Goal: Task Accomplishment & Management: Use online tool/utility

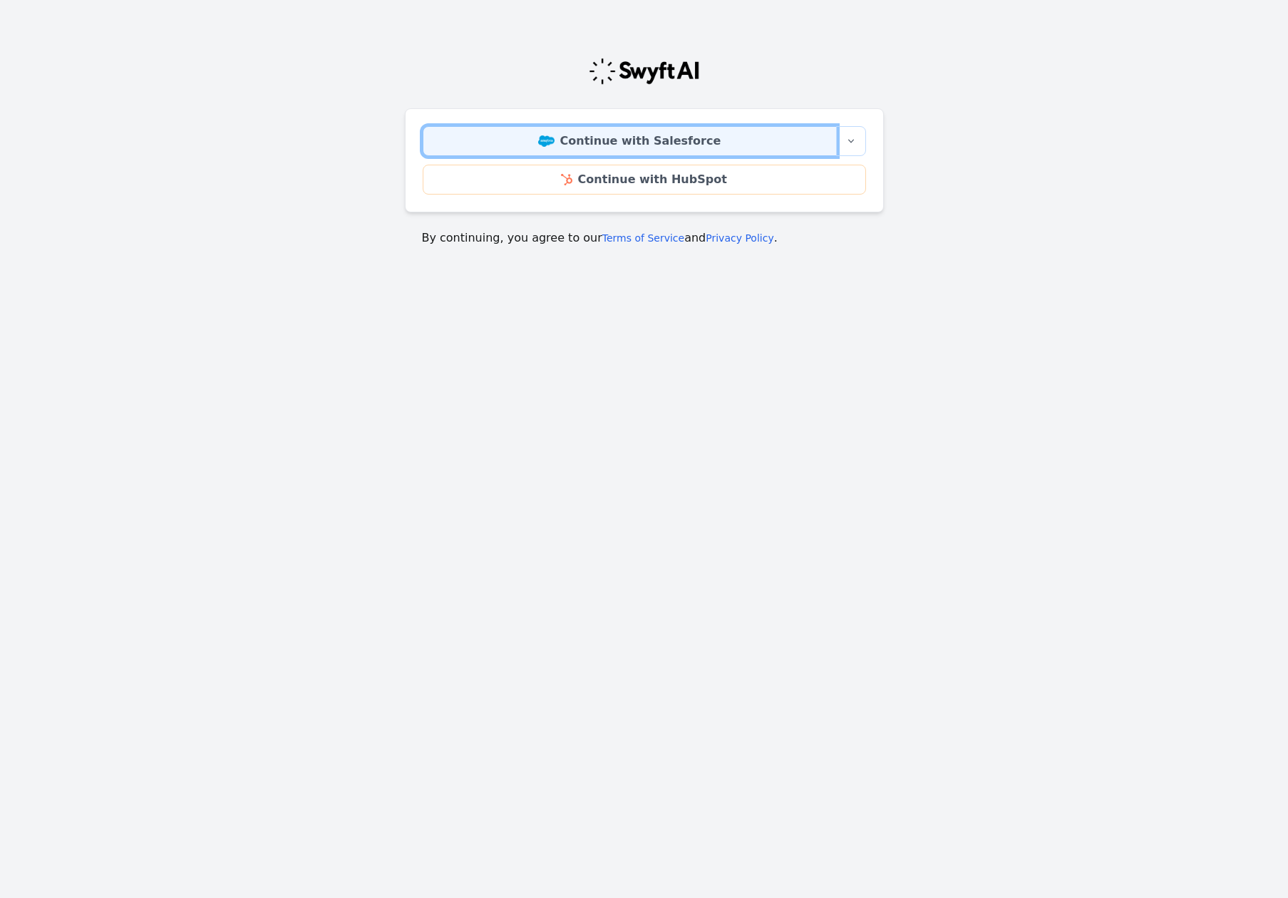
click at [696, 131] on link "Continue with Salesforce" at bounding box center [630, 141] width 414 height 30
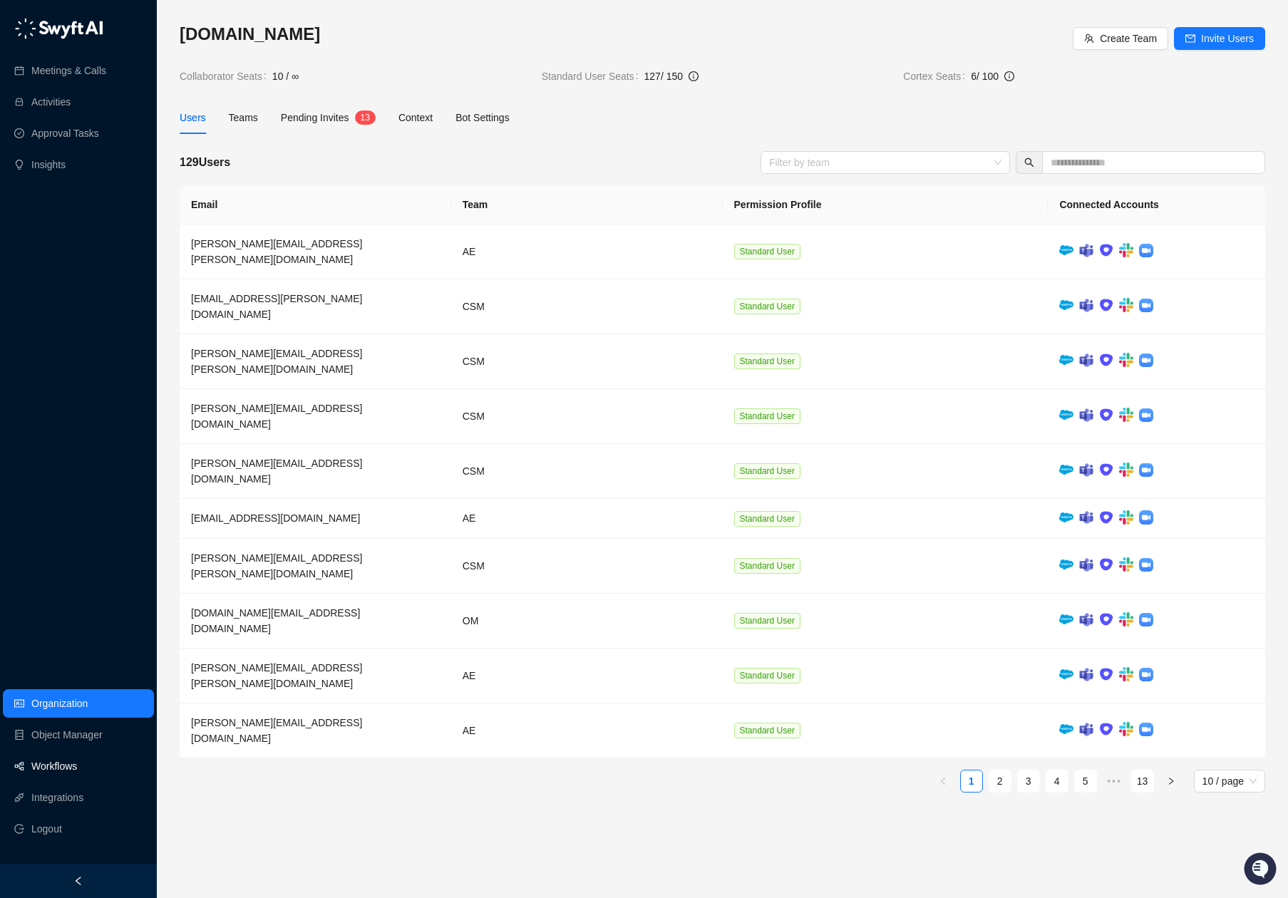
click at [56, 758] on link "Workflows" at bounding box center [54, 766] width 46 height 29
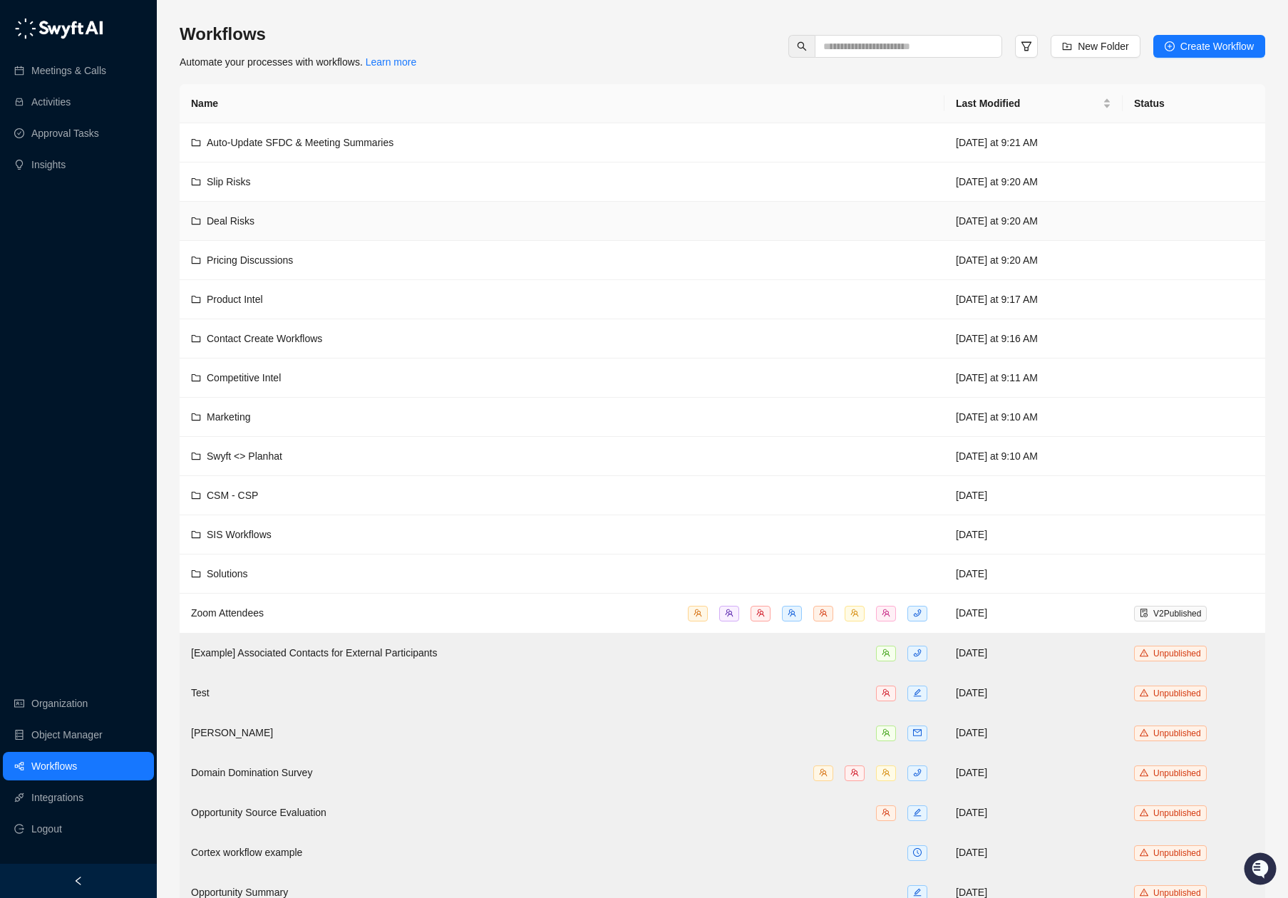
click at [226, 219] on span "Deal Risks" at bounding box center [231, 220] width 48 height 11
click at [265, 487] on div "CSM - CSP" at bounding box center [562, 495] width 742 height 16
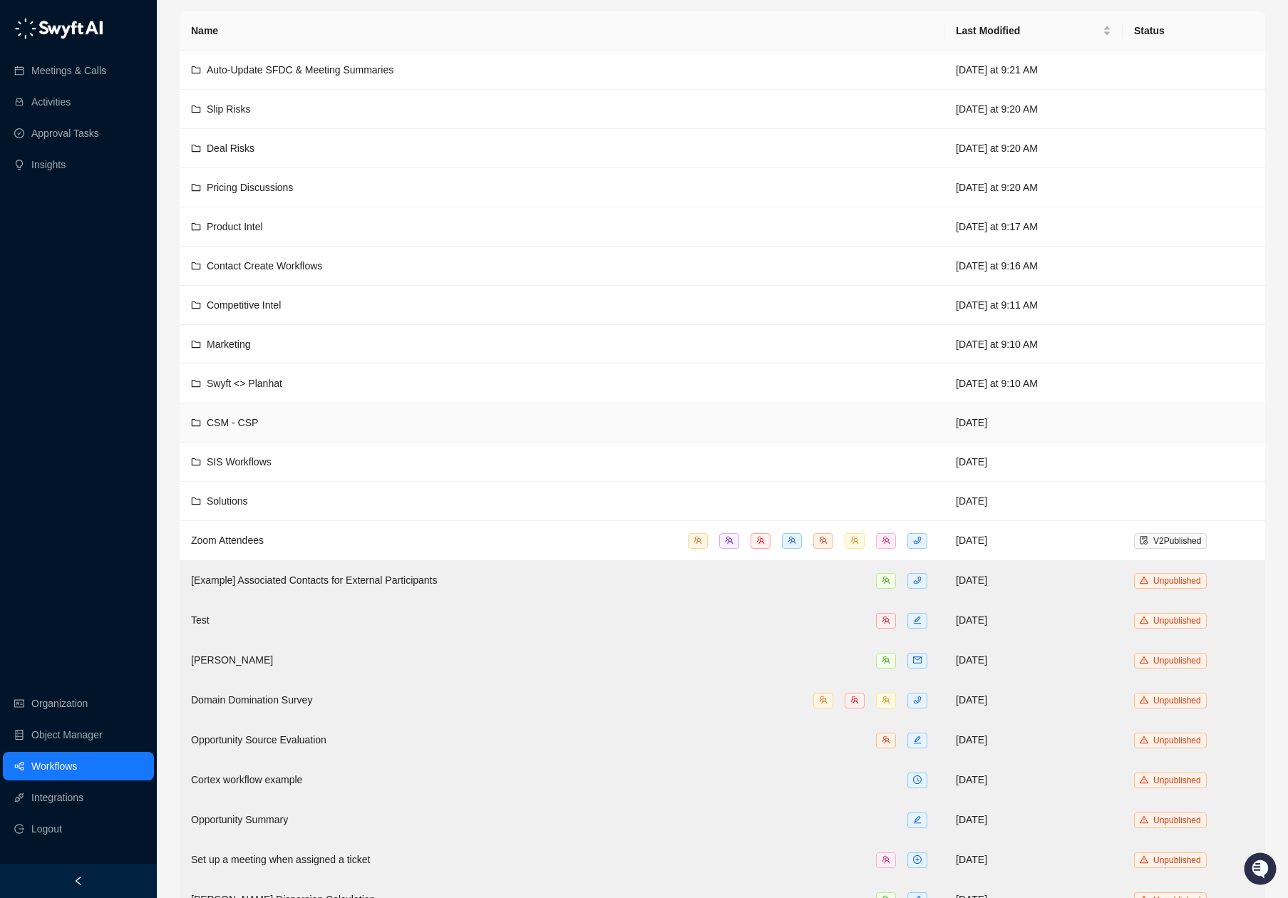
scroll to position [106, 0]
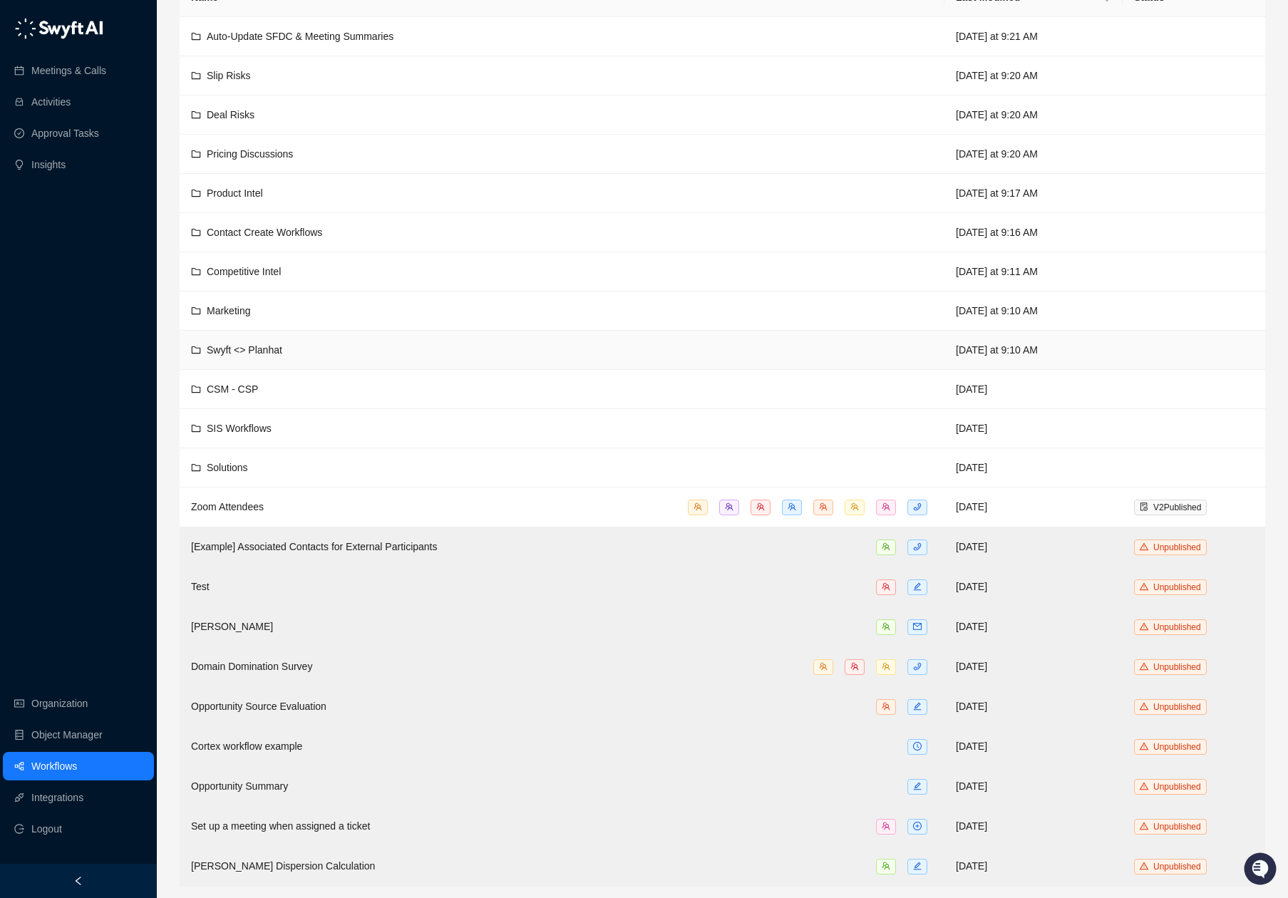
click at [263, 355] on span "Swyft <> Planhat" at bounding box center [245, 349] width 76 height 11
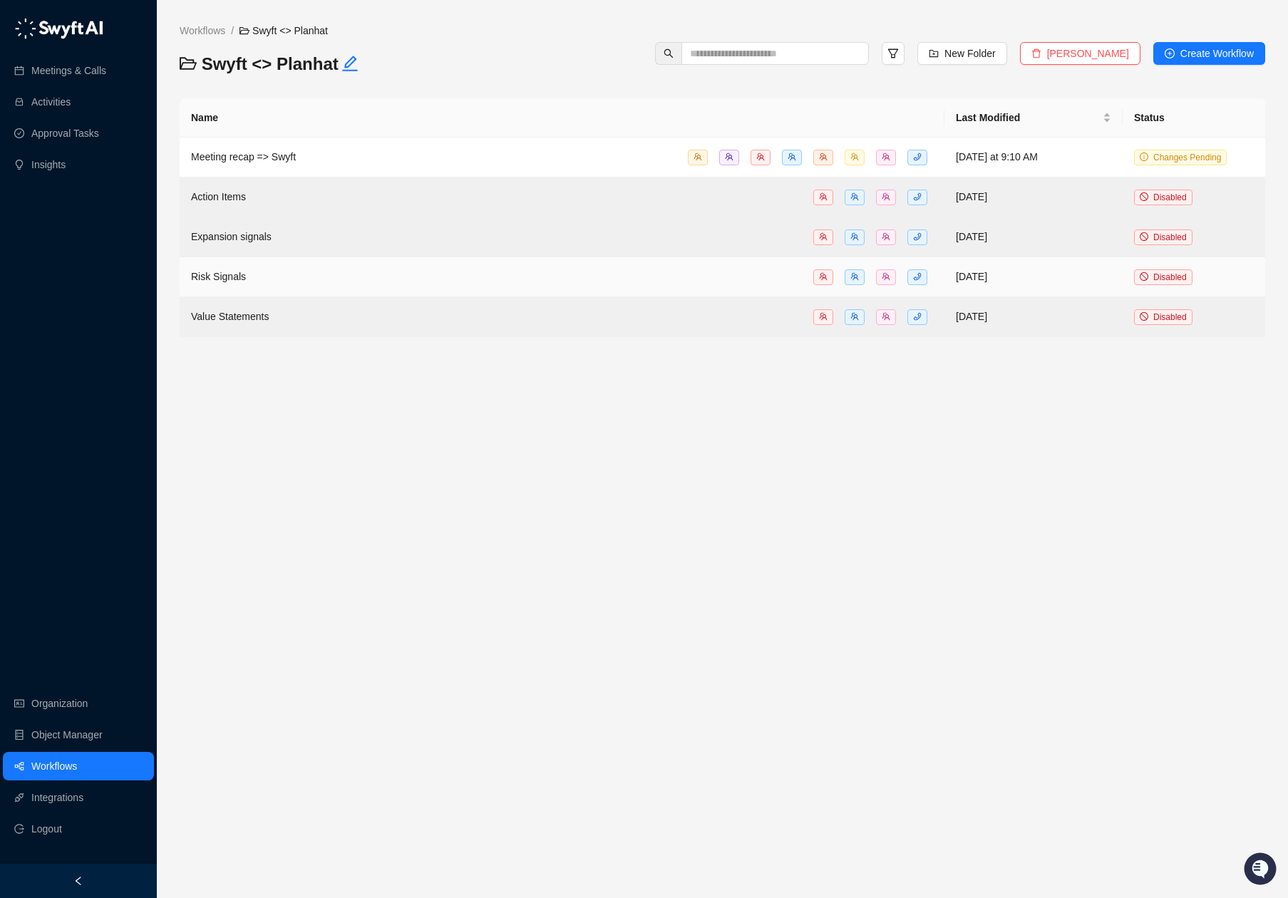
click at [218, 272] on span "Risk Signals" at bounding box center [218, 276] width 55 height 11
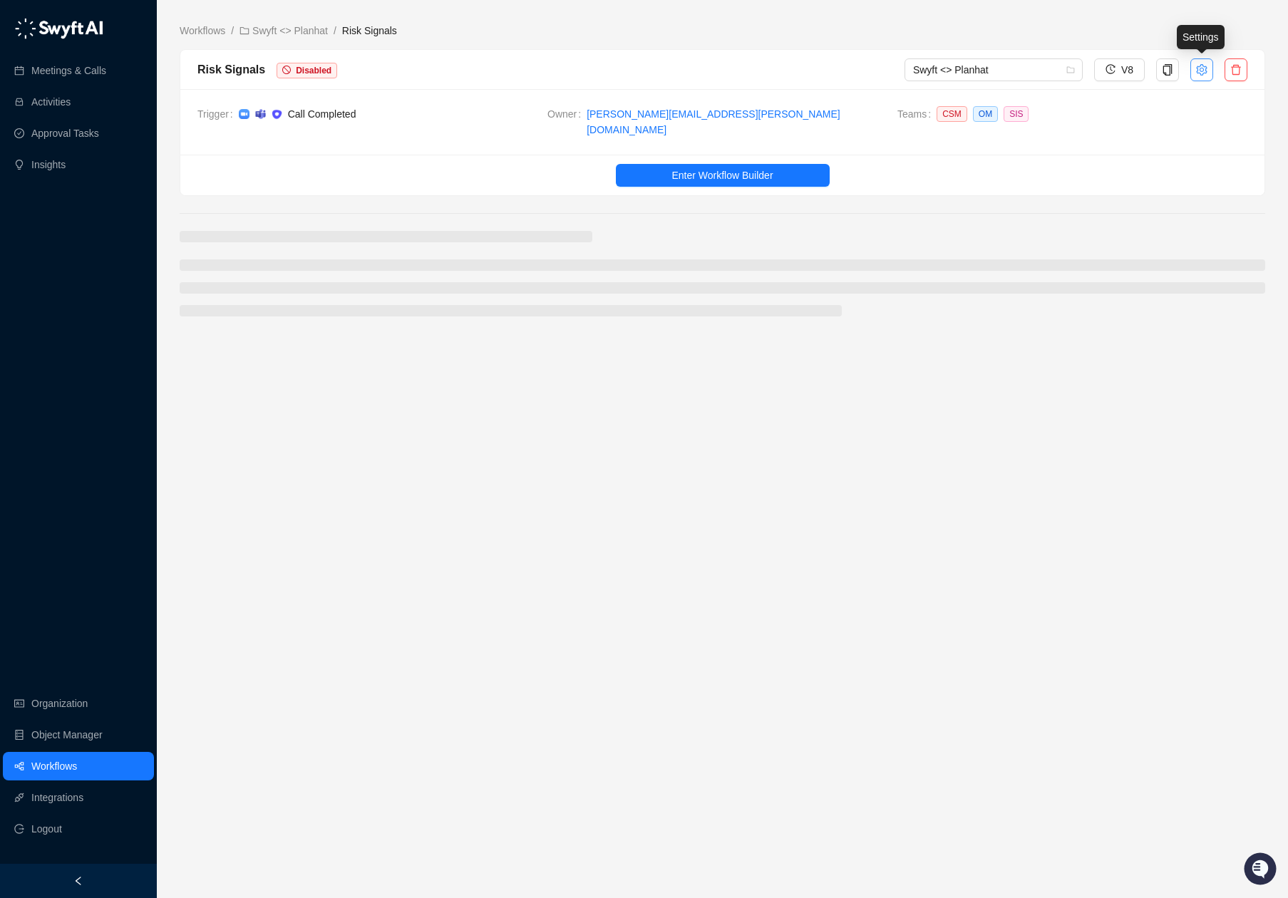
click at [1204, 71] on icon "setting" at bounding box center [1201, 69] width 11 height 11
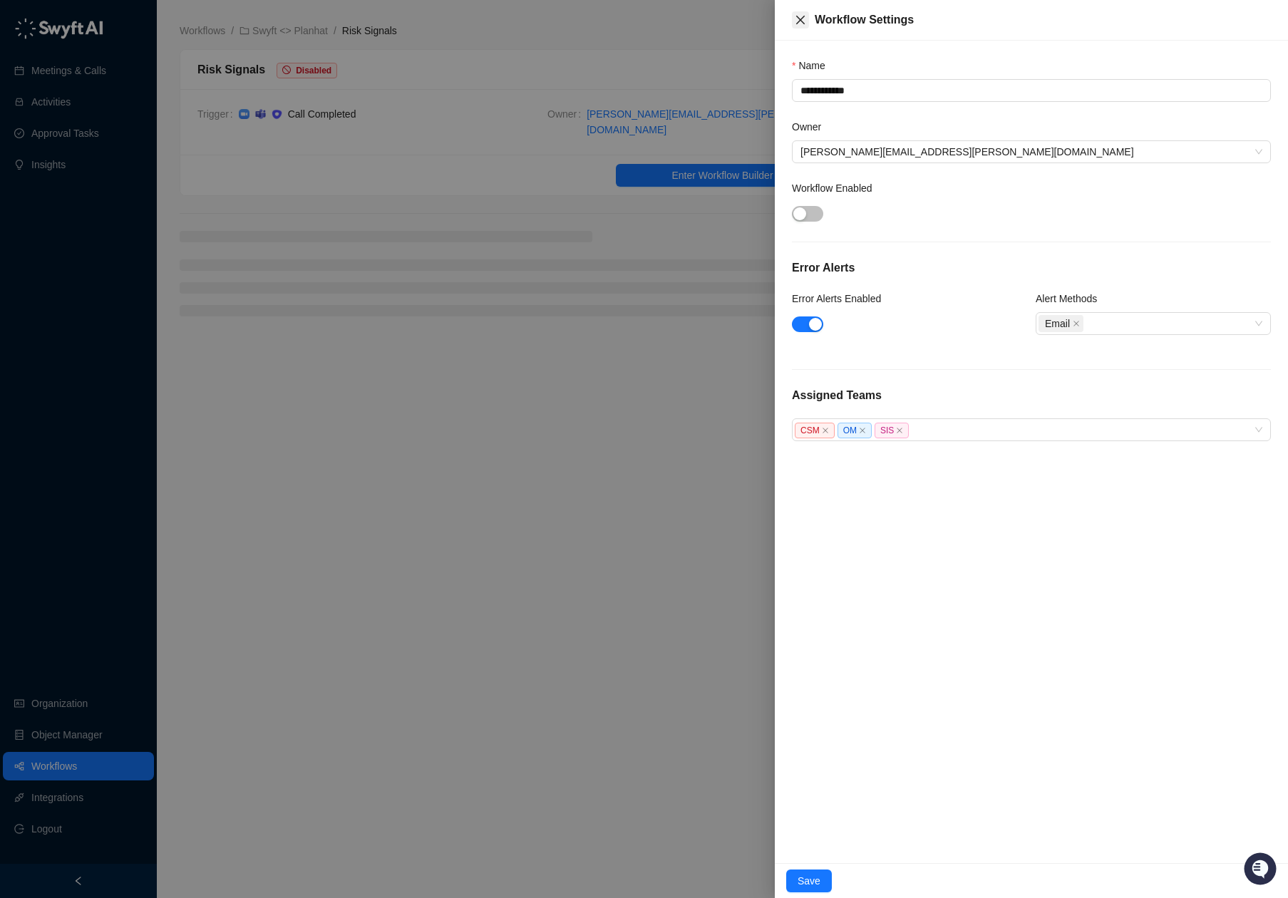
click at [795, 21] on icon "close" at bounding box center [800, 19] width 11 height 11
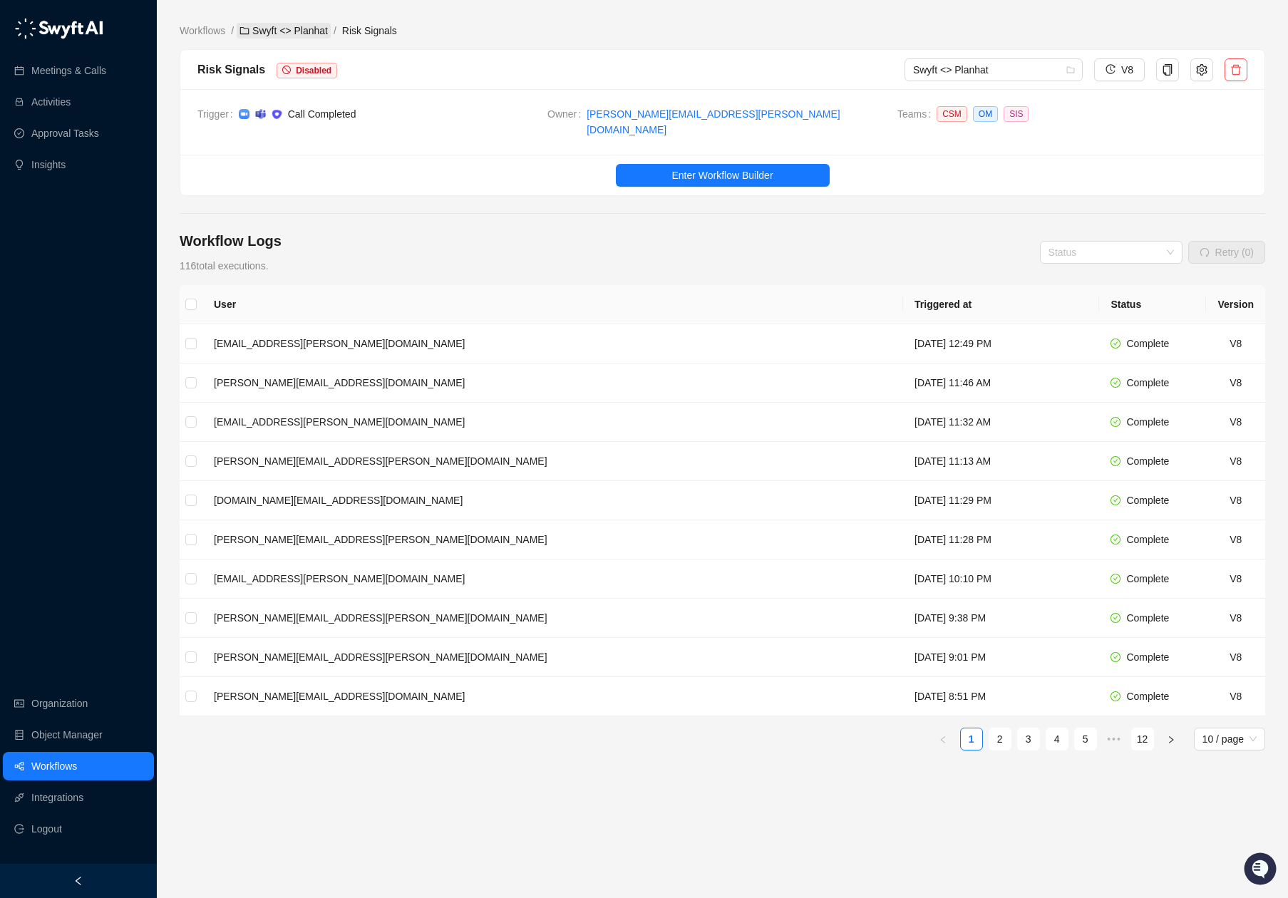
click at [293, 28] on link "Swyft <> Planhat" at bounding box center [284, 31] width 94 height 16
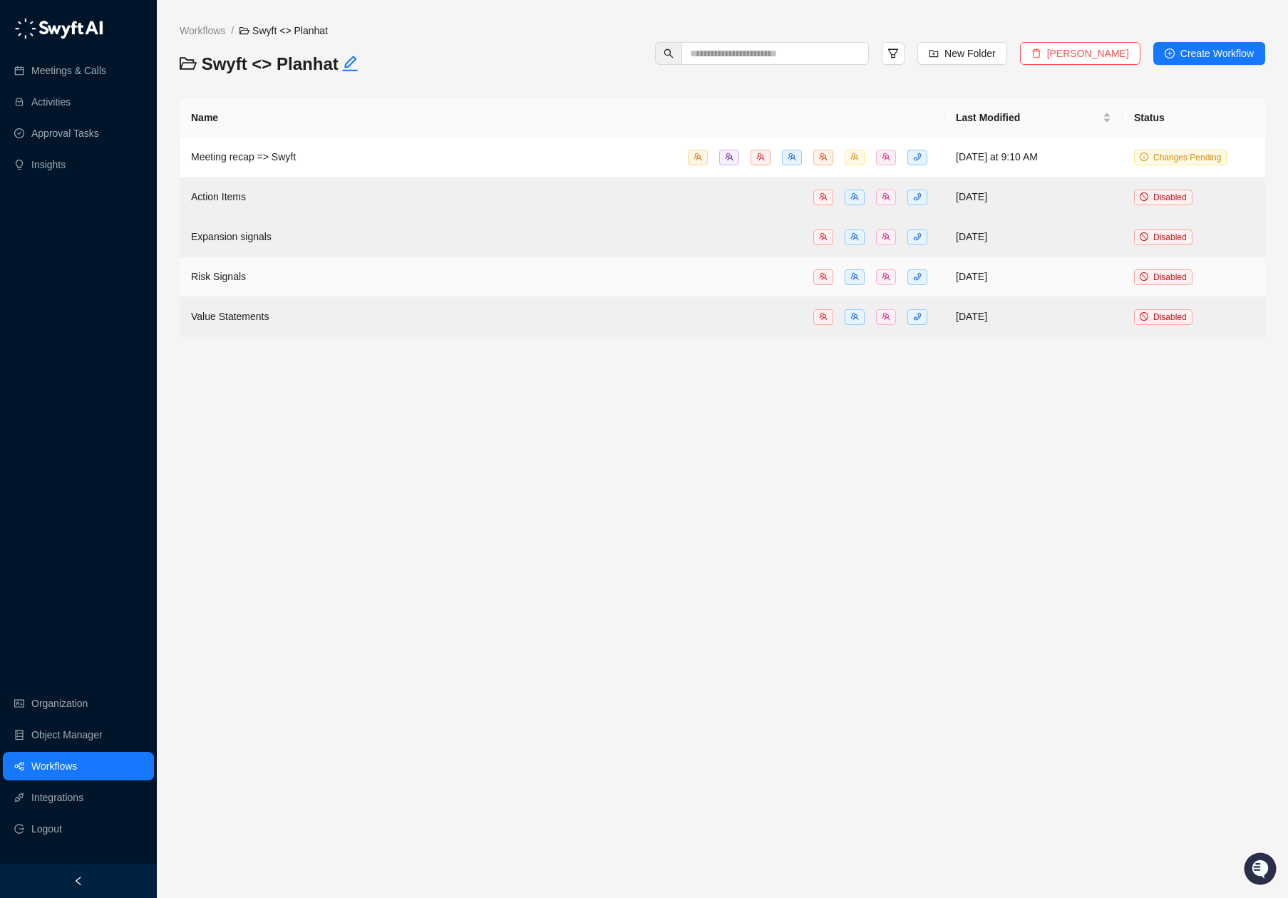
click at [373, 265] on td "Risk Signals" at bounding box center [562, 277] width 765 height 40
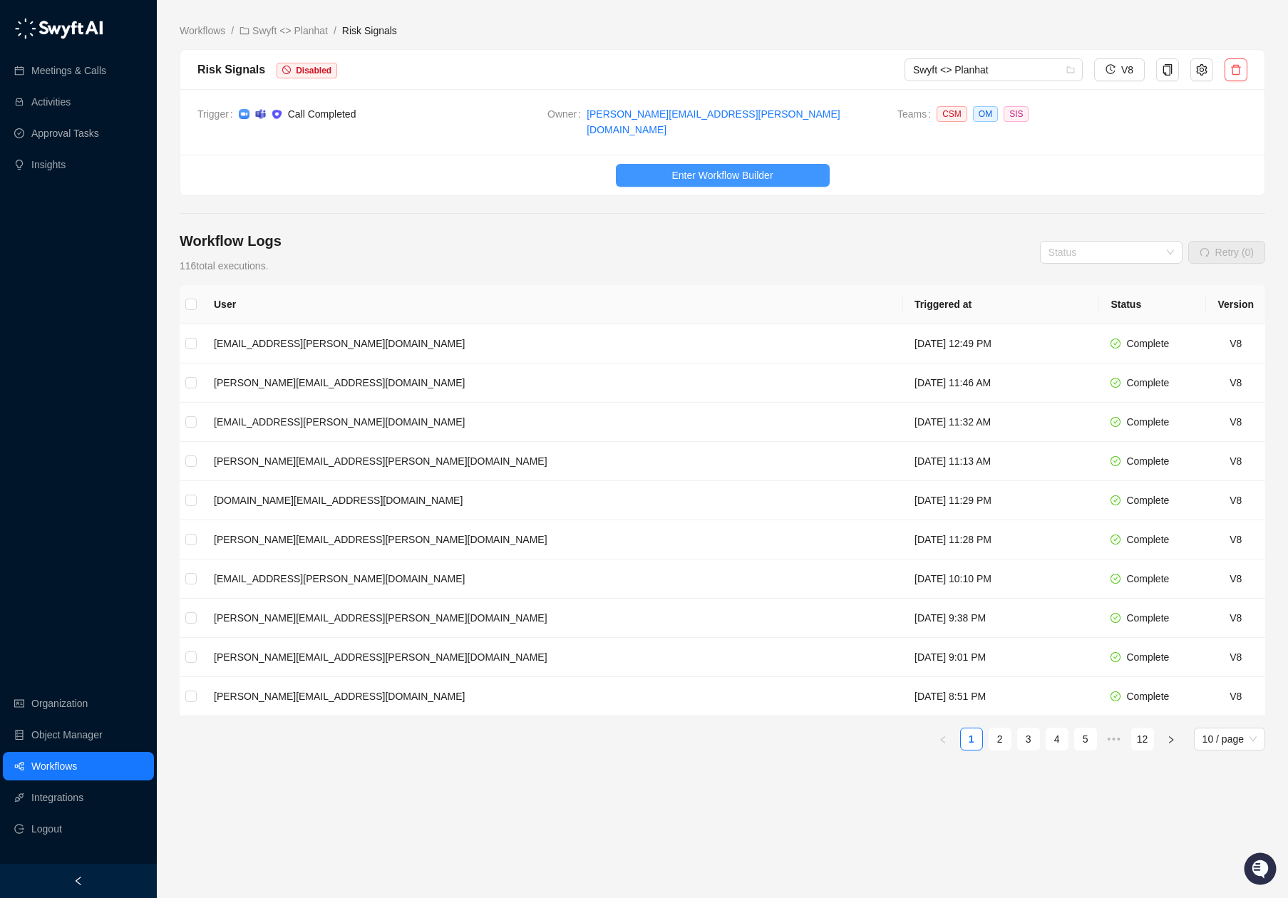
click at [728, 167] on span "Enter Workflow Builder" at bounding box center [721, 175] width 101 height 16
click at [1127, 68] on span "V8" at bounding box center [1127, 70] width 12 height 16
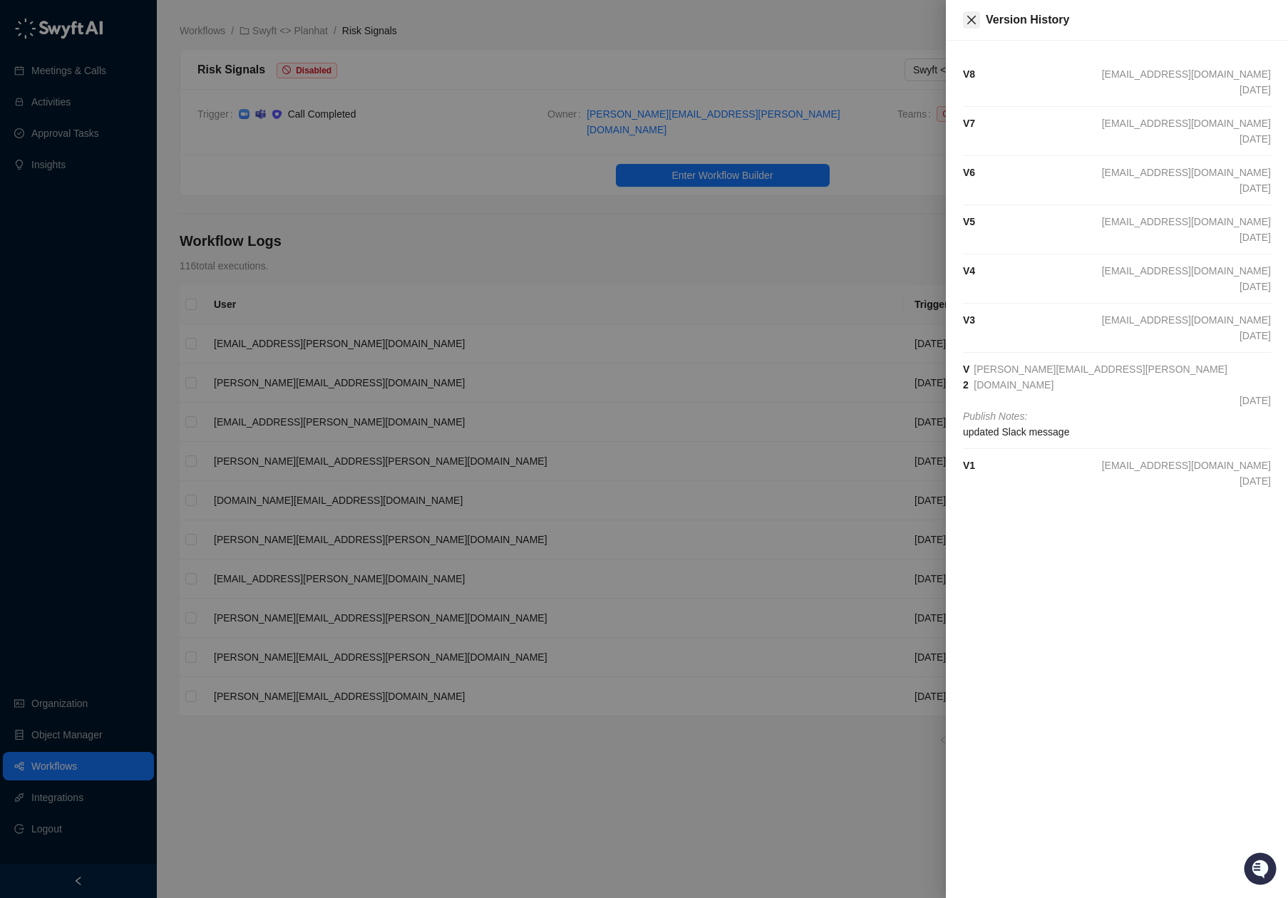
click at [966, 15] on icon "close" at bounding box center [971, 19] width 11 height 11
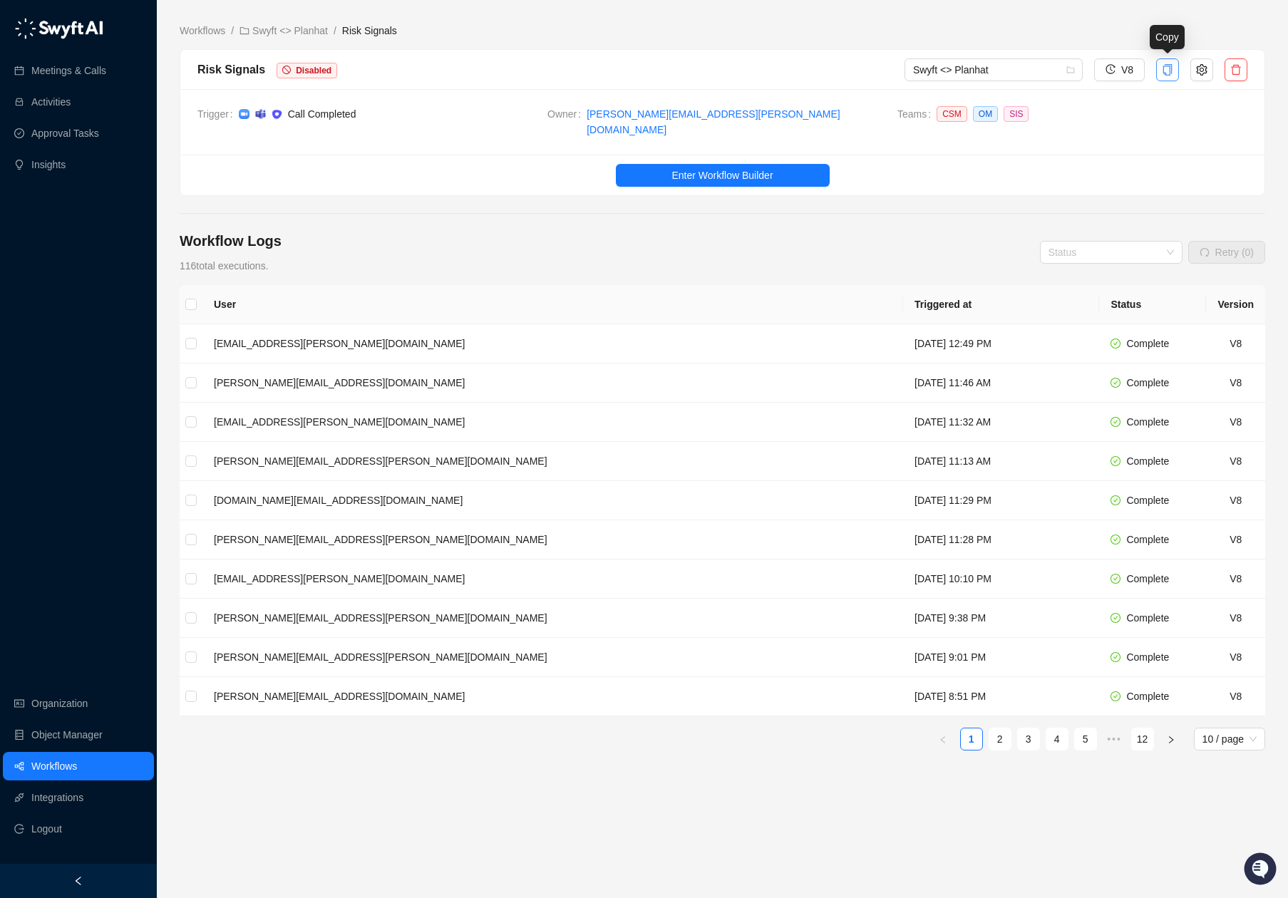
click at [1166, 75] on icon "copy" at bounding box center [1167, 69] width 9 height 11
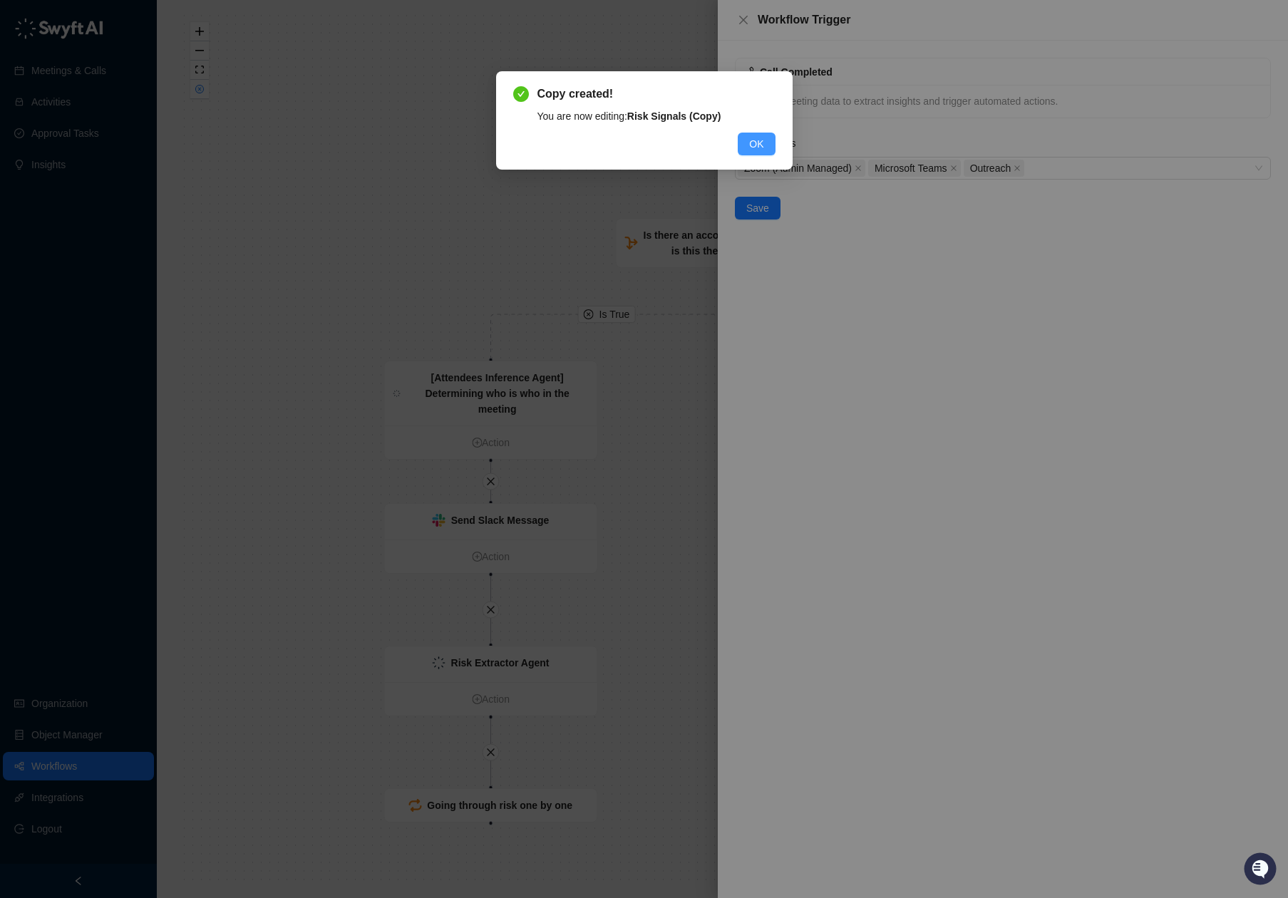
click at [758, 143] on span "OK" at bounding box center [756, 144] width 14 height 16
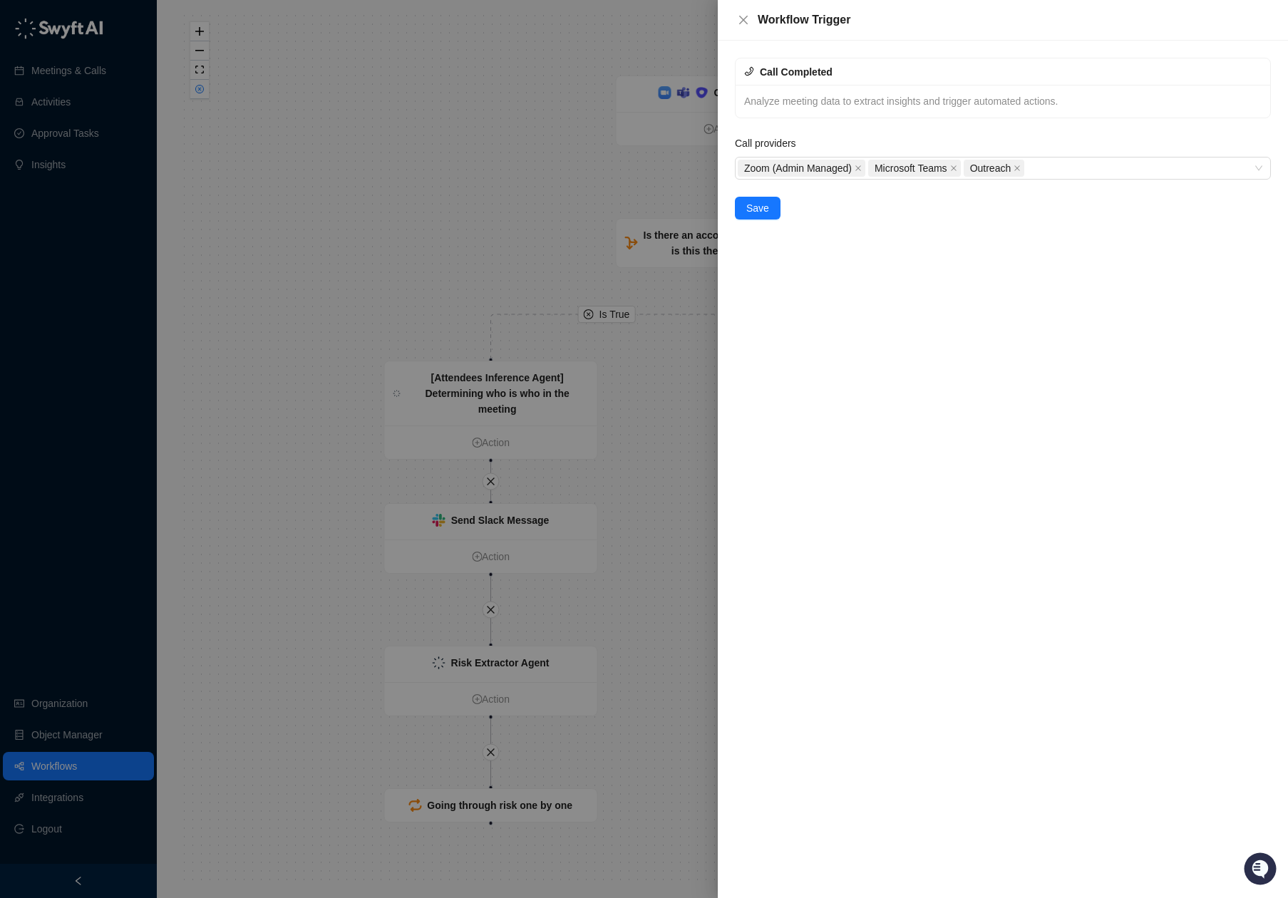
click at [741, 6] on div "Workflow Trigger" at bounding box center [1003, 20] width 570 height 41
click at [738, 16] on icon "close" at bounding box center [743, 19] width 11 height 11
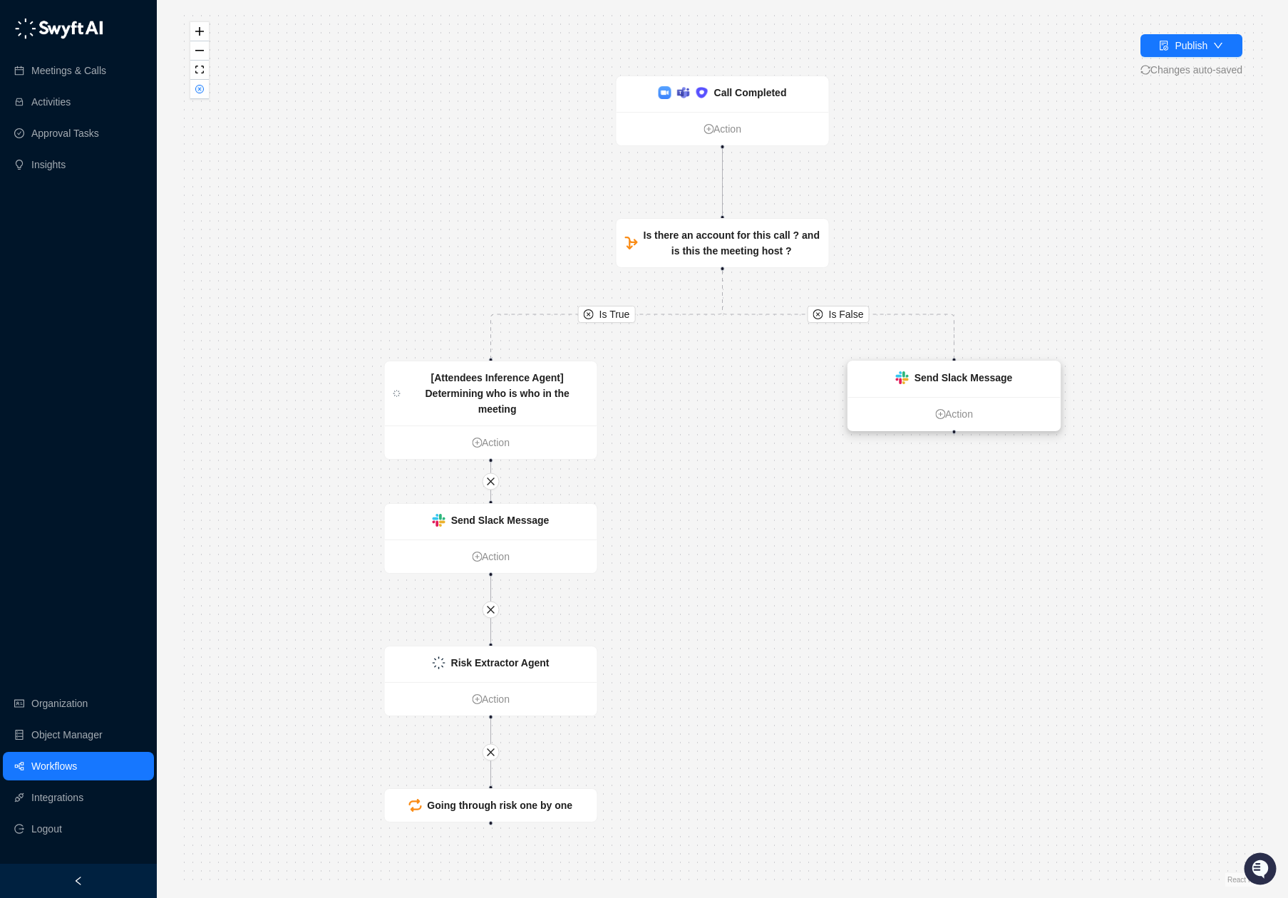
click at [974, 396] on div "Send Slack Message" at bounding box center [954, 379] width 212 height 36
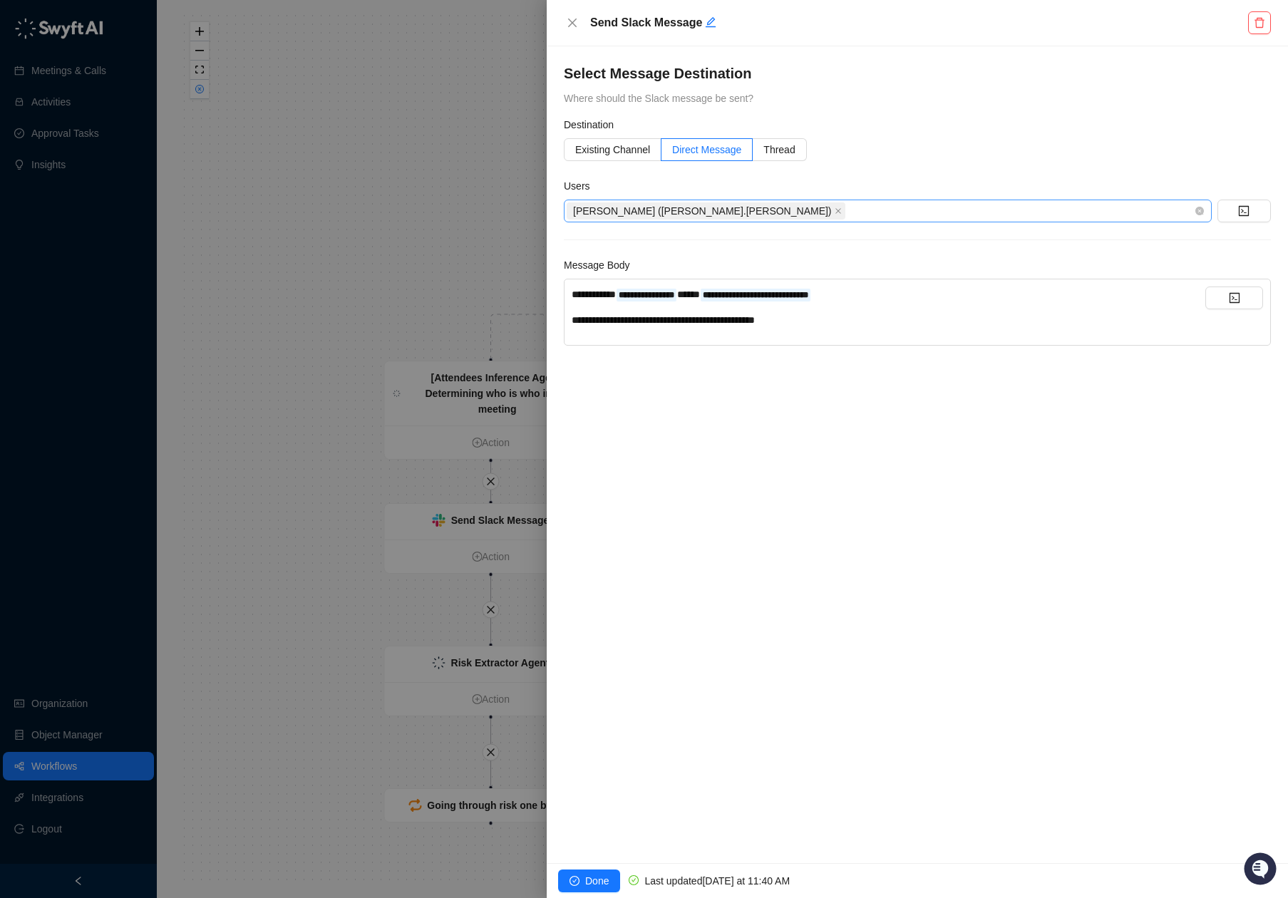
click at [726, 207] on div "[PERSON_NAME] ([PERSON_NAME].[PERSON_NAME])" at bounding box center [880, 211] width 627 height 20
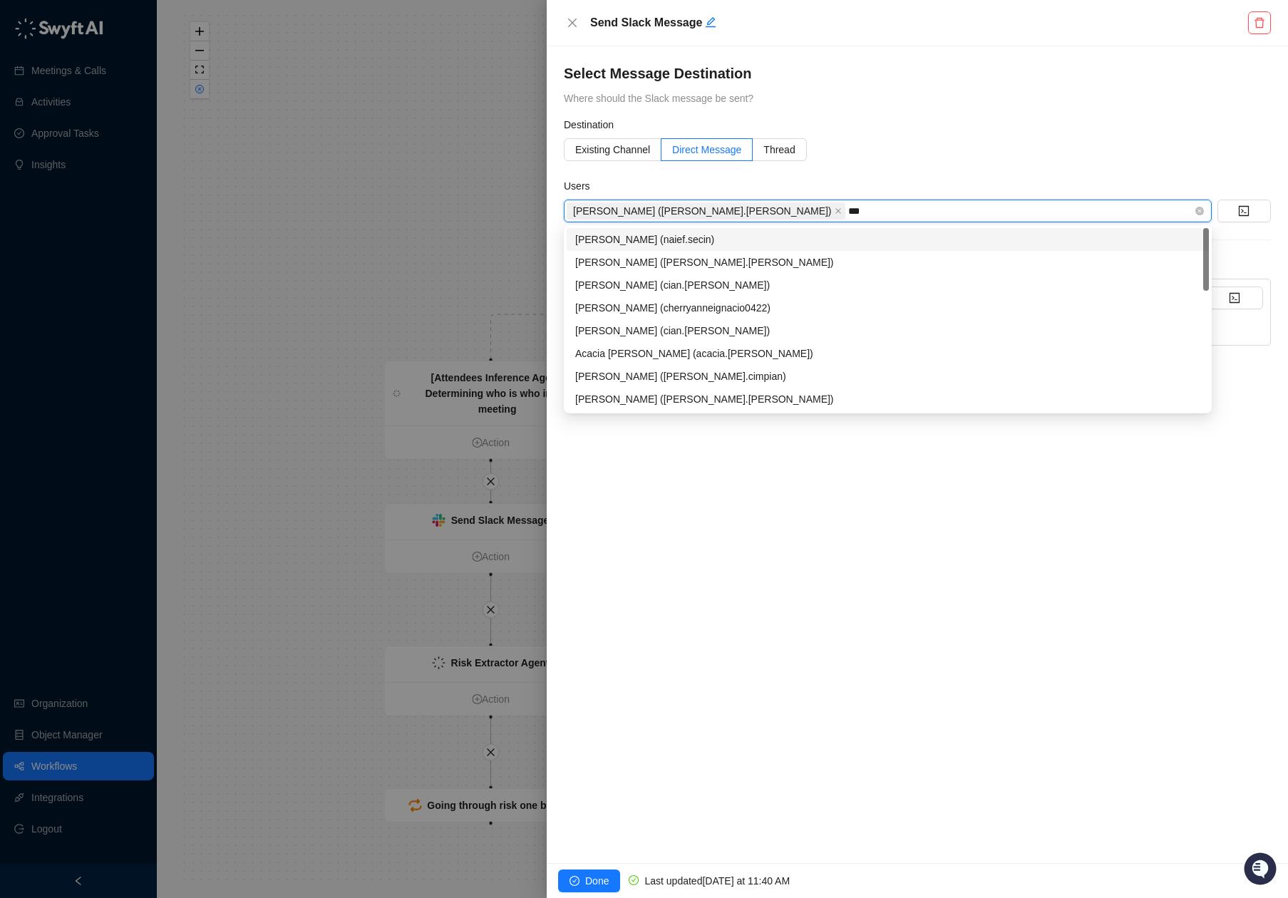
type input "****"
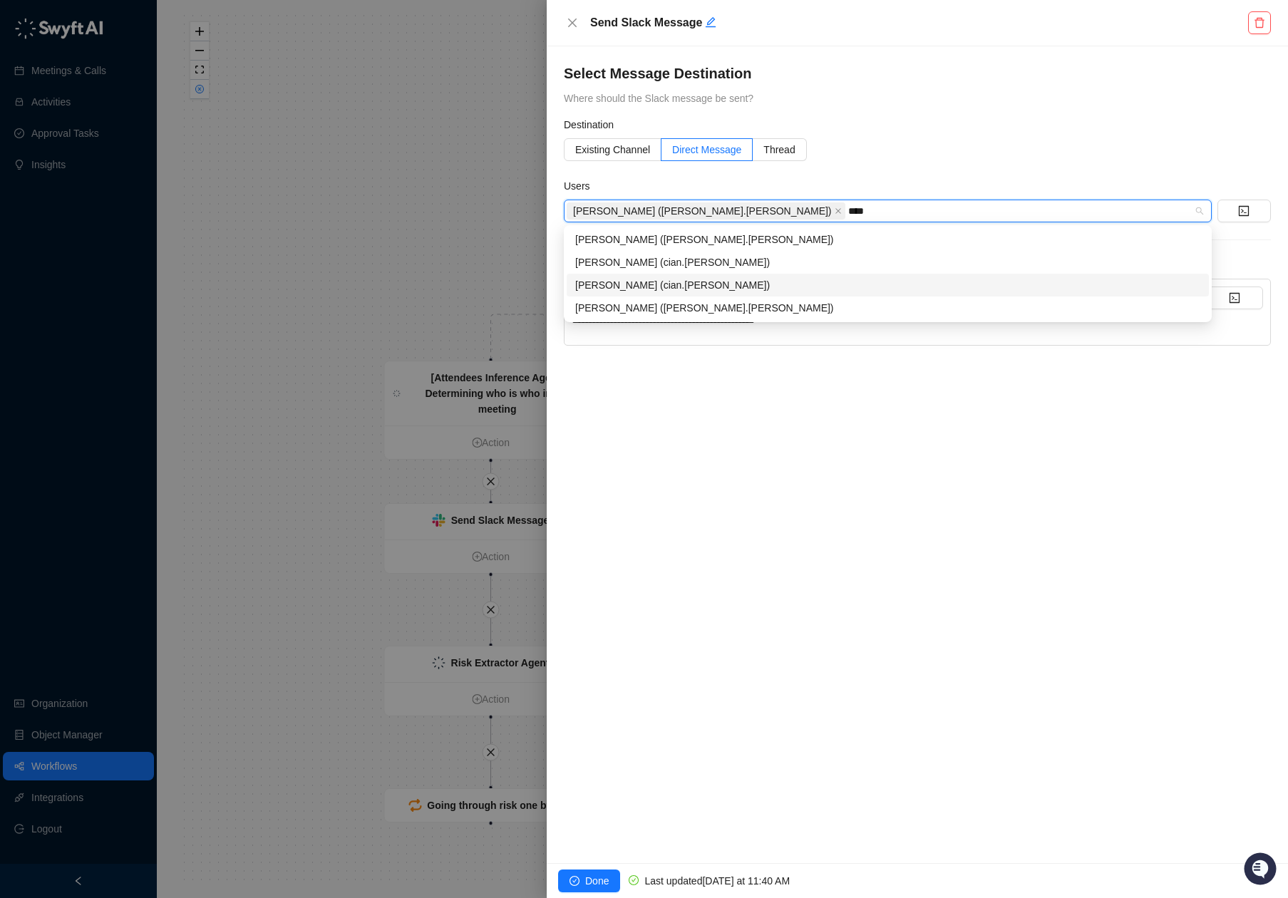
click at [624, 286] on div "[PERSON_NAME] (cian.[PERSON_NAME])" at bounding box center [887, 285] width 625 height 16
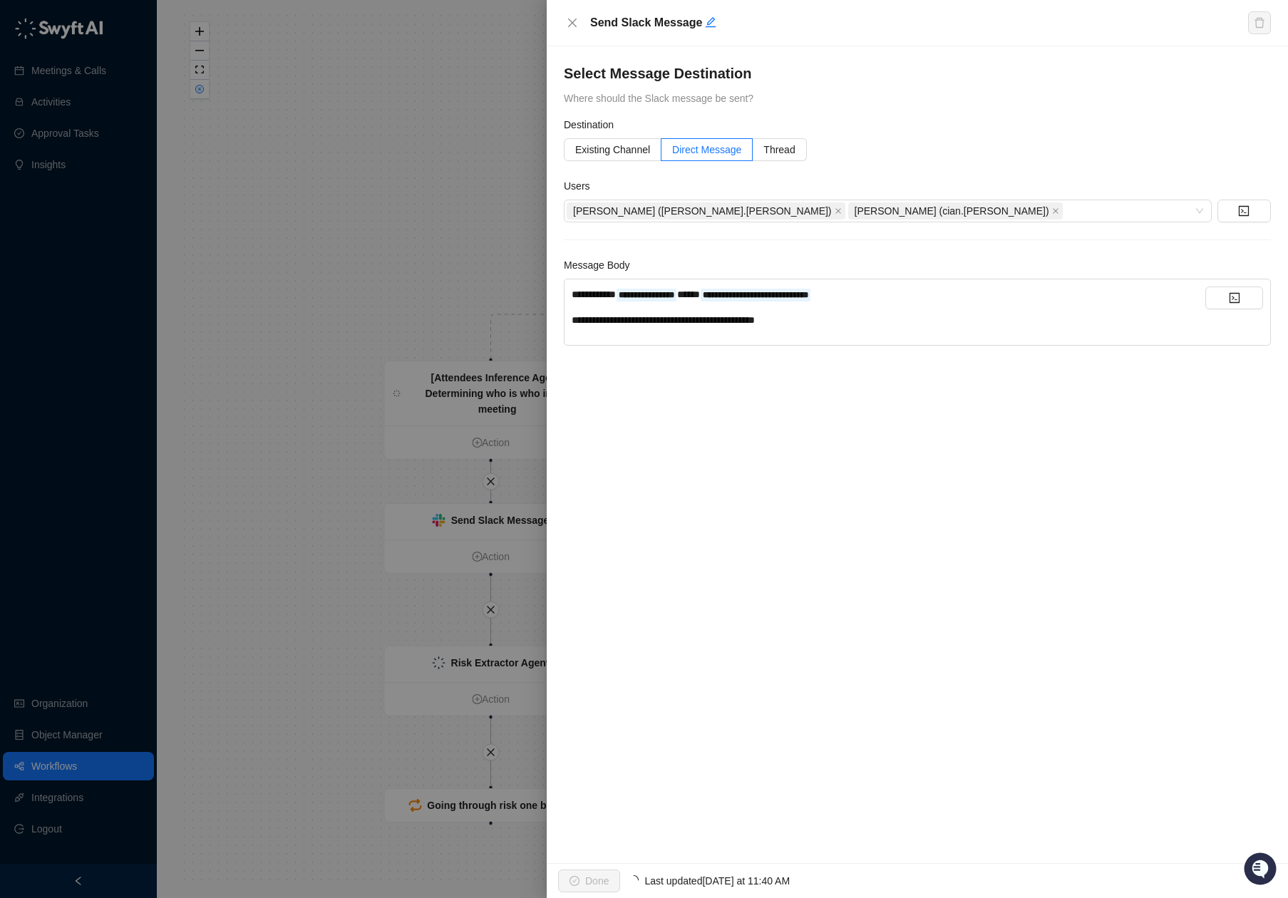
click at [864, 597] on div "**********" at bounding box center [917, 454] width 741 height 817
click at [565, 874] on button "Done" at bounding box center [589, 880] width 62 height 23
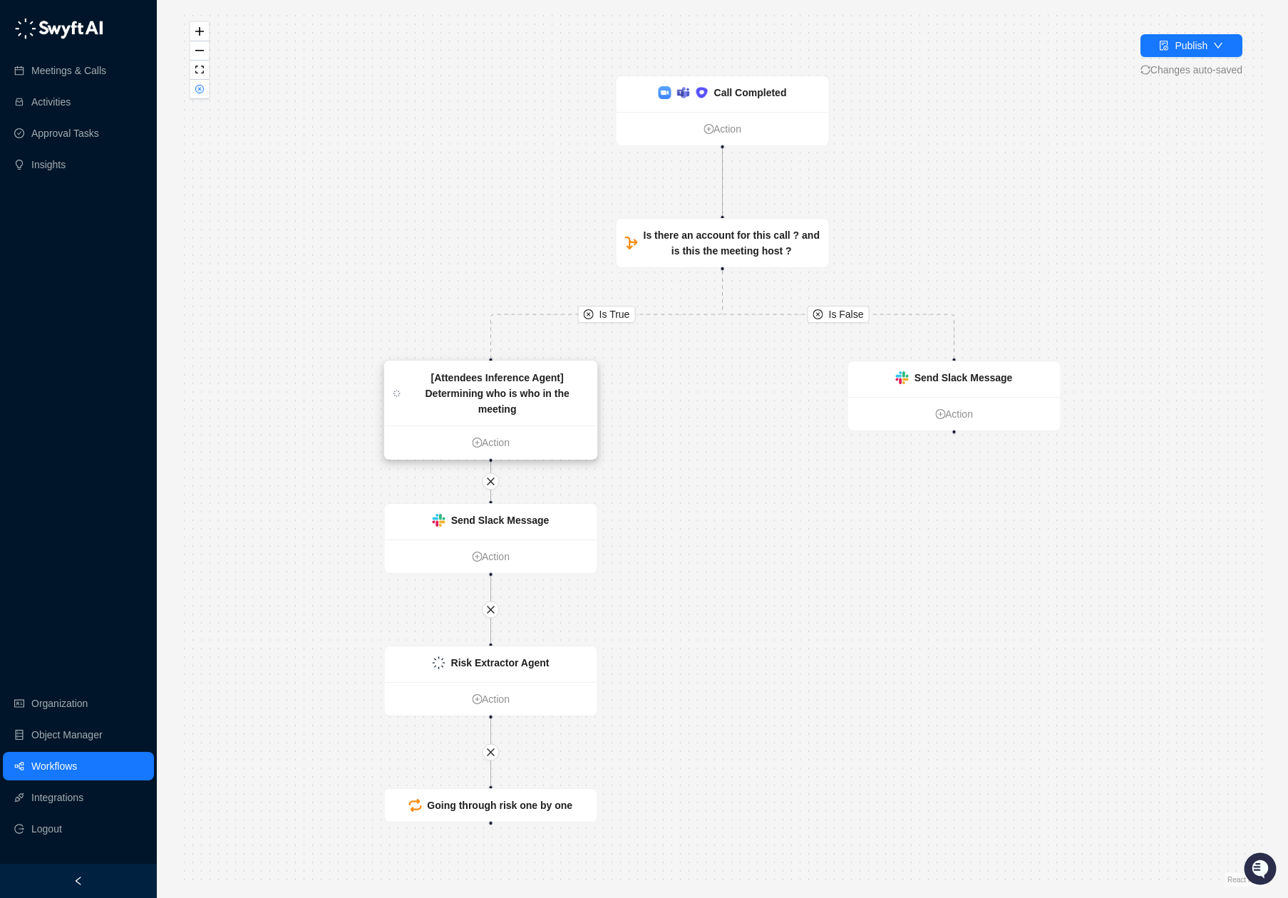
click at [526, 389] on strong "[Attendees Inference Agent] Determining who is who in the meeting" at bounding box center [497, 393] width 144 height 43
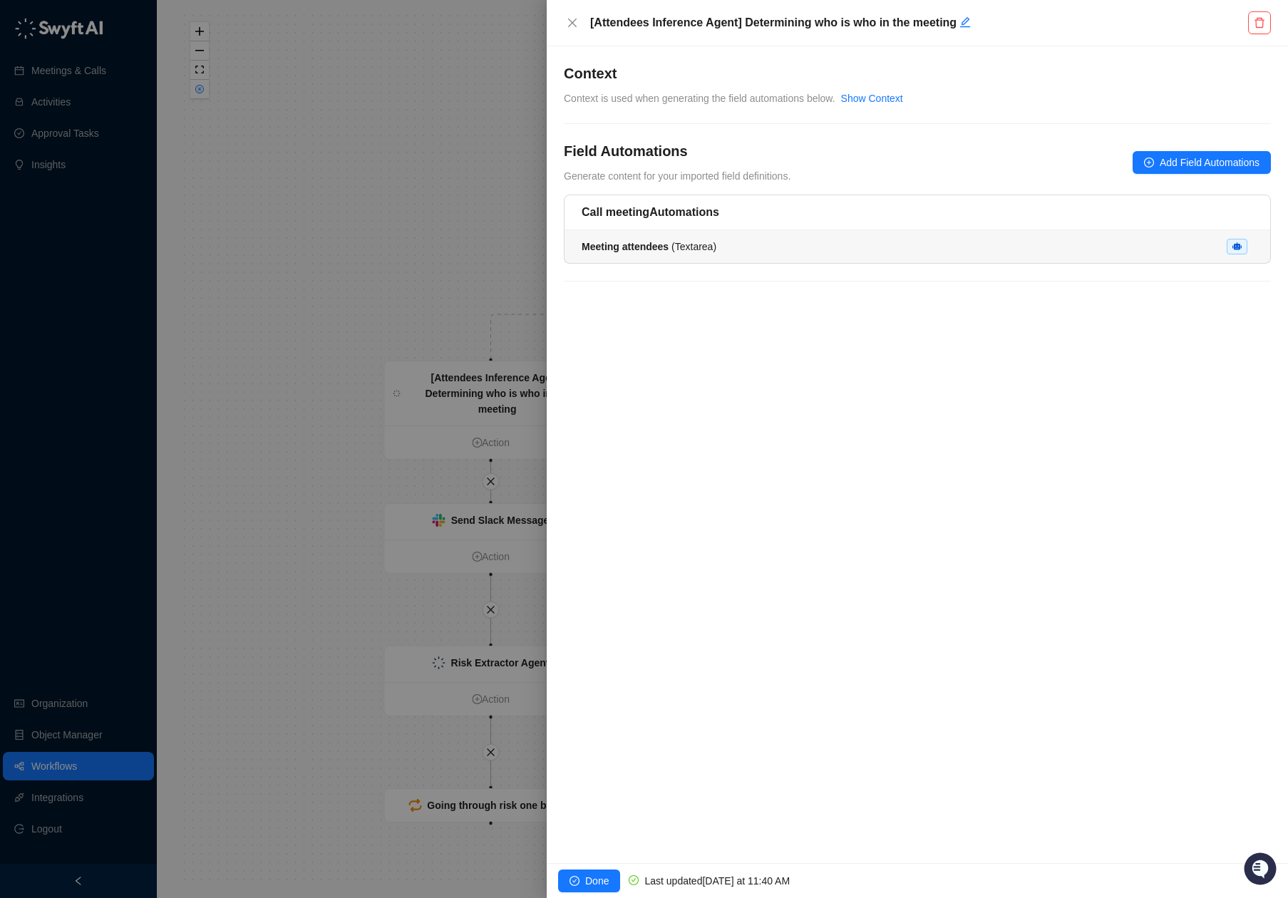
click at [658, 245] on strong "Meeting attendees" at bounding box center [625, 246] width 87 height 11
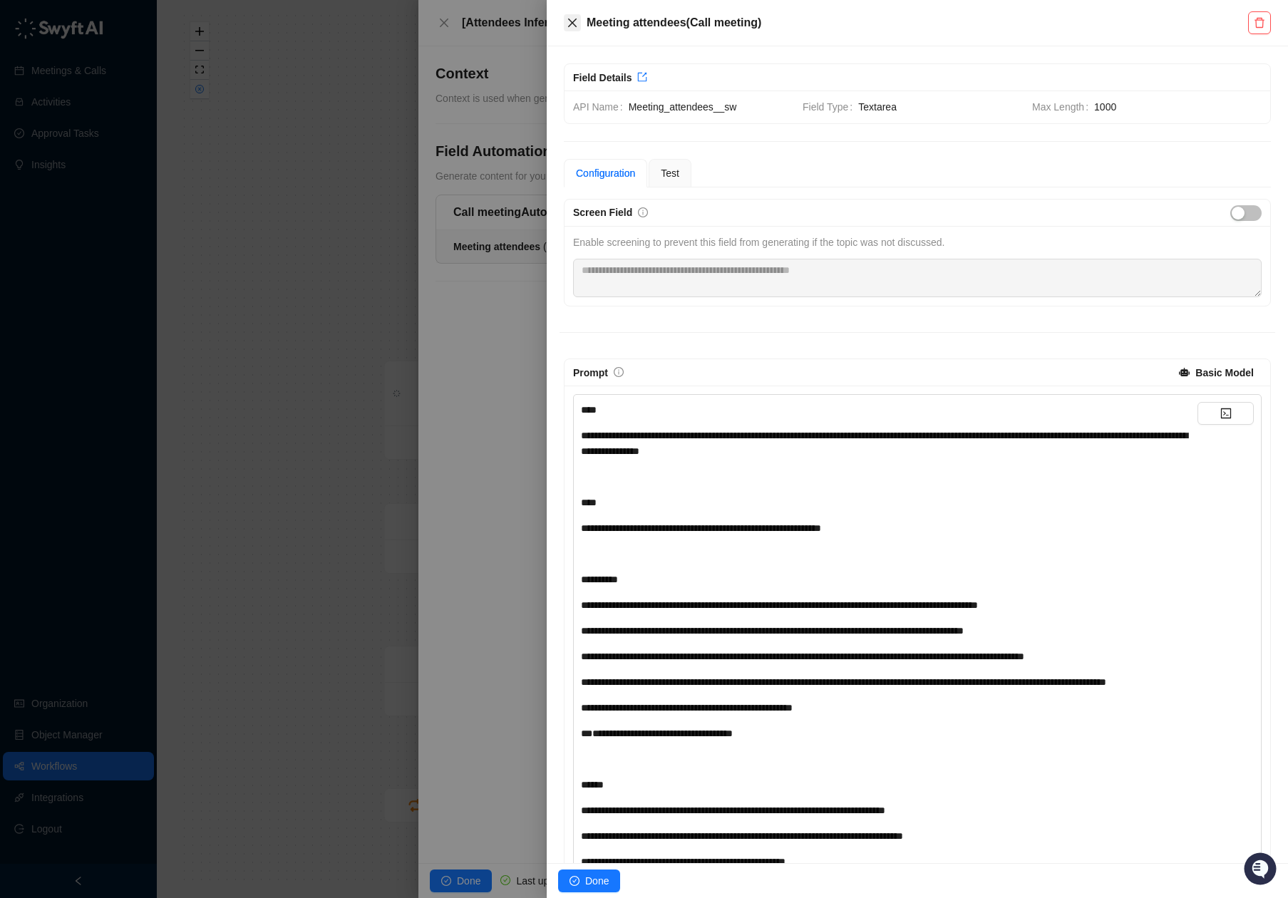
click at [571, 17] on icon "close" at bounding box center [572, 22] width 11 height 11
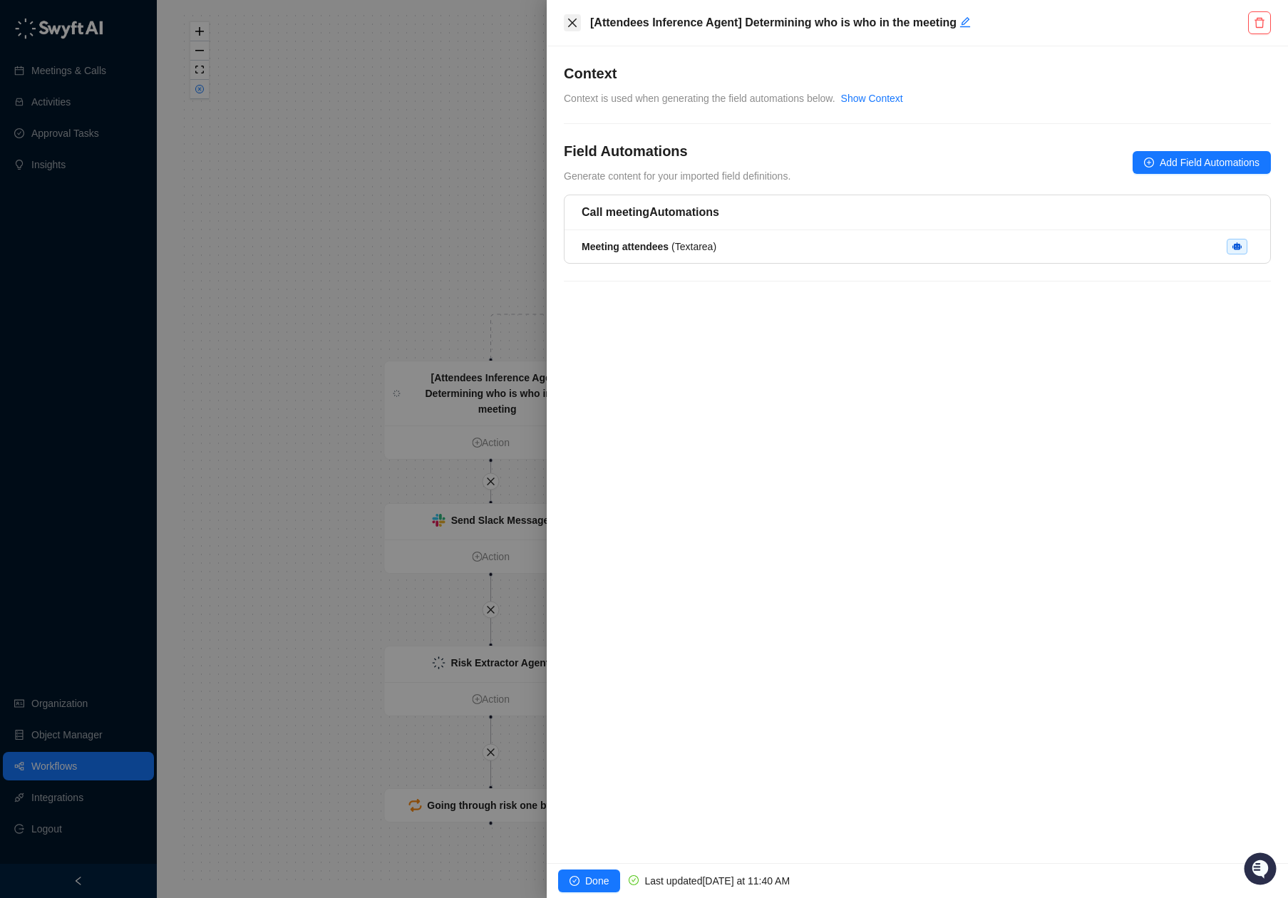
click at [572, 20] on icon "close" at bounding box center [572, 22] width 11 height 11
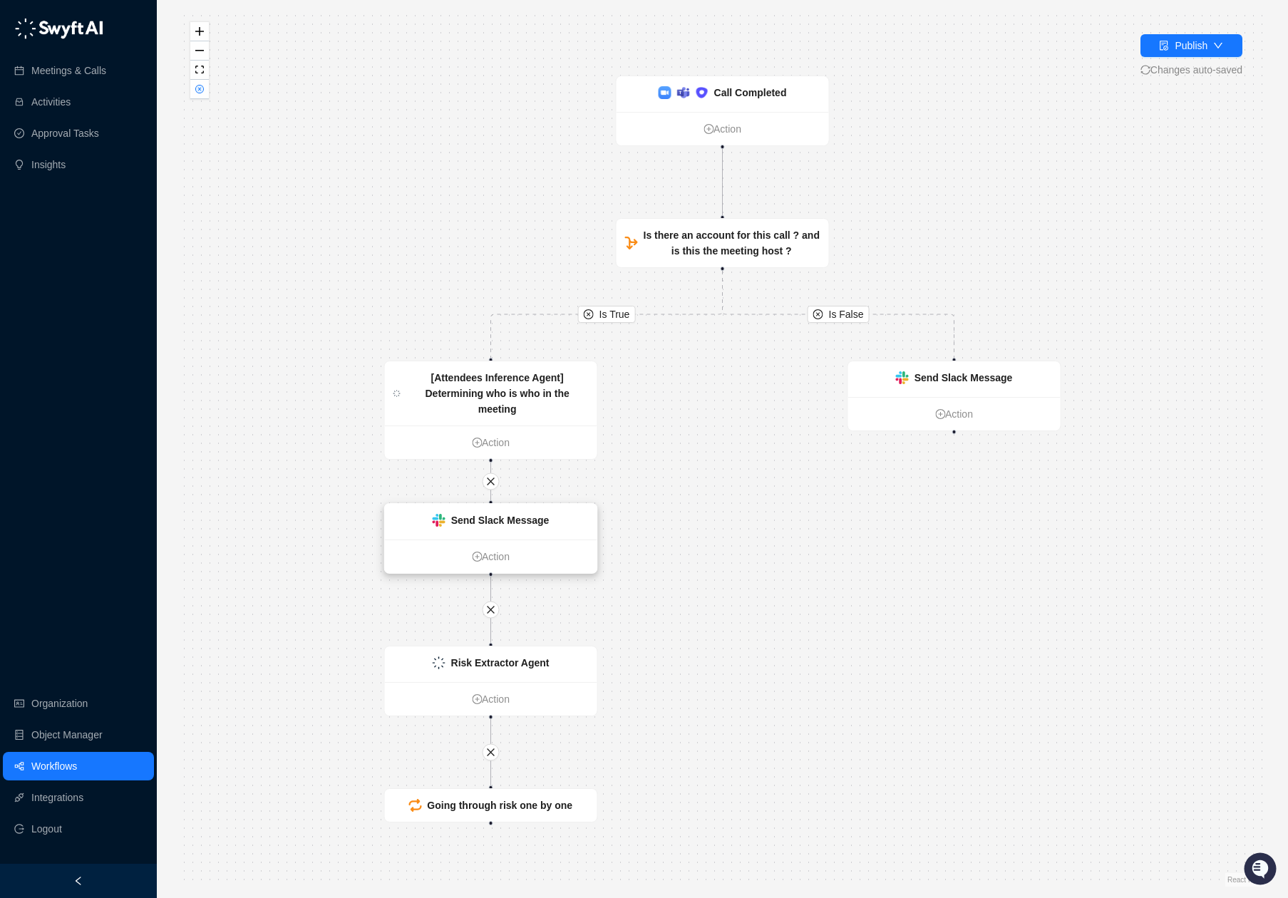
click at [512, 541] on ul "Action" at bounding box center [491, 555] width 212 height 33
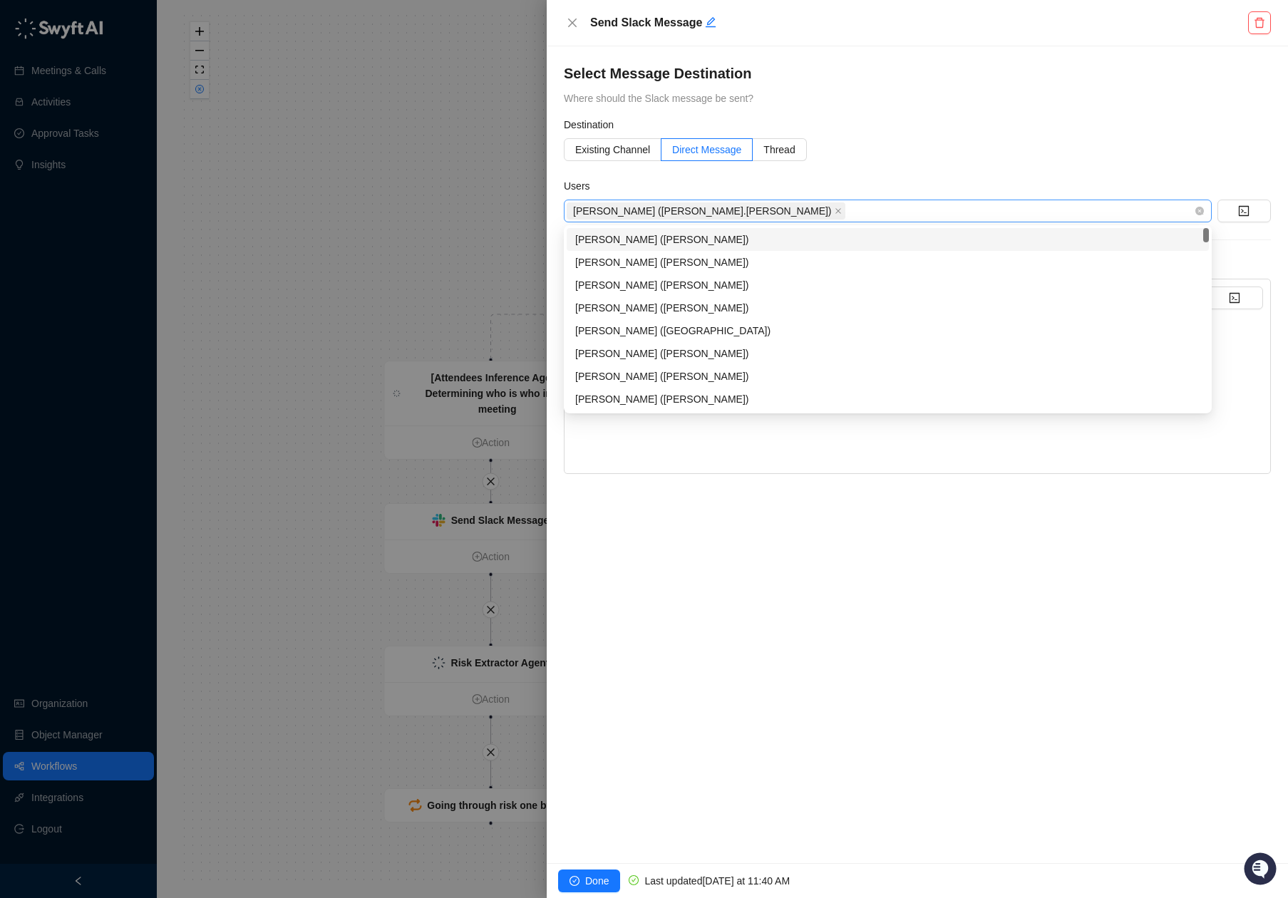
click at [736, 209] on div "[PERSON_NAME] ([PERSON_NAME].[PERSON_NAME])" at bounding box center [880, 211] width 627 height 20
type input "**"
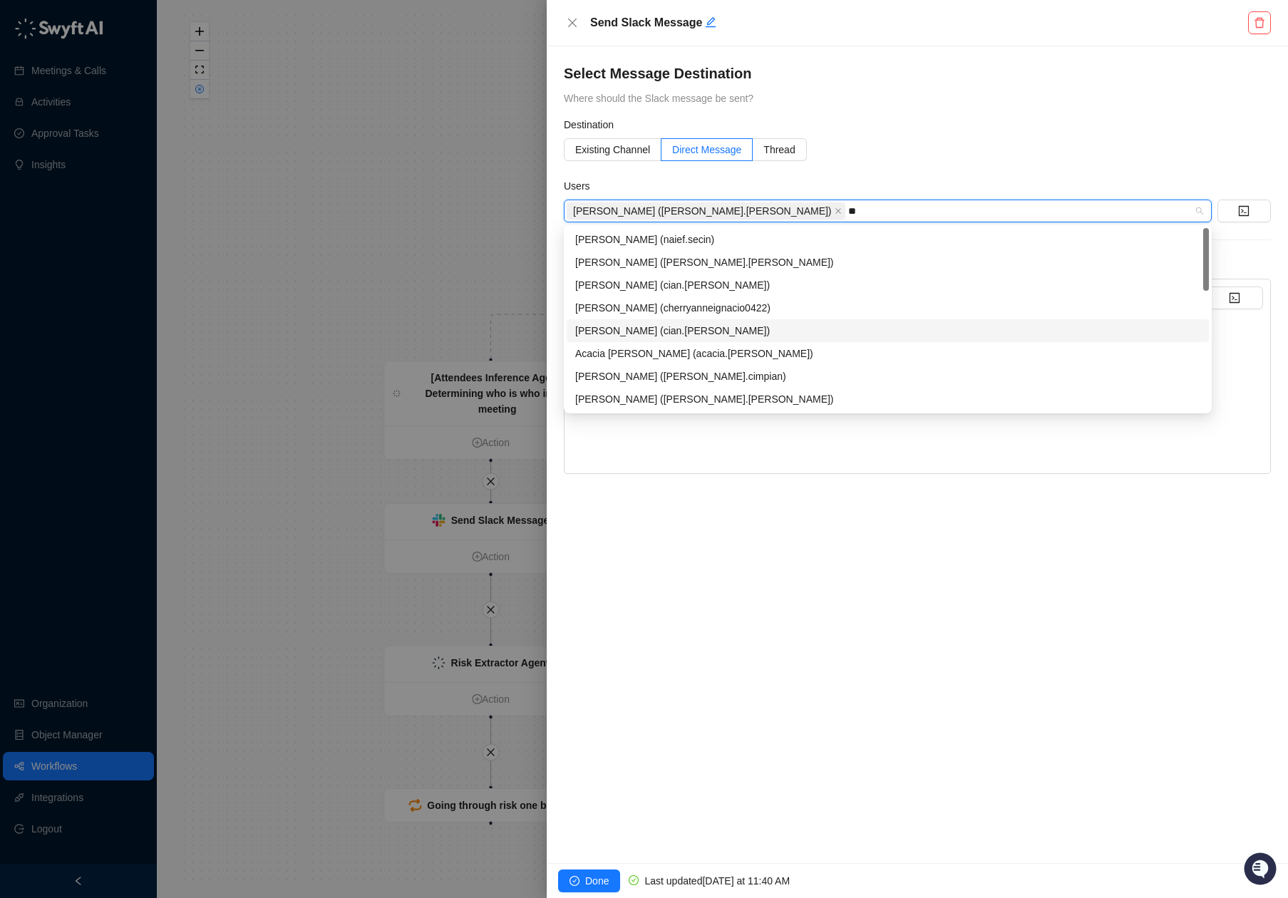
click at [629, 329] on div "[PERSON_NAME] (cian.[PERSON_NAME])" at bounding box center [887, 331] width 625 height 16
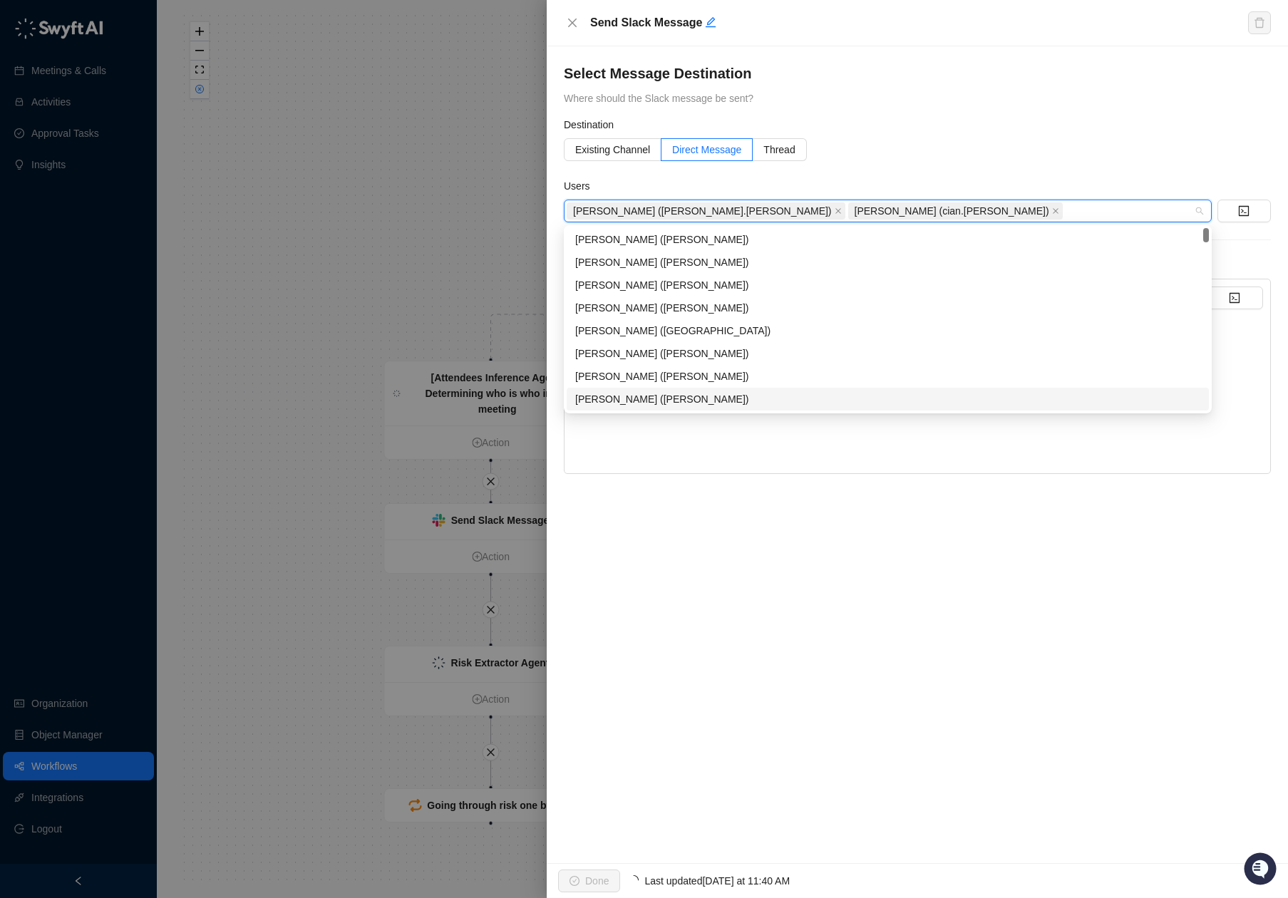
click at [884, 665] on div "**********" at bounding box center [917, 454] width 741 height 817
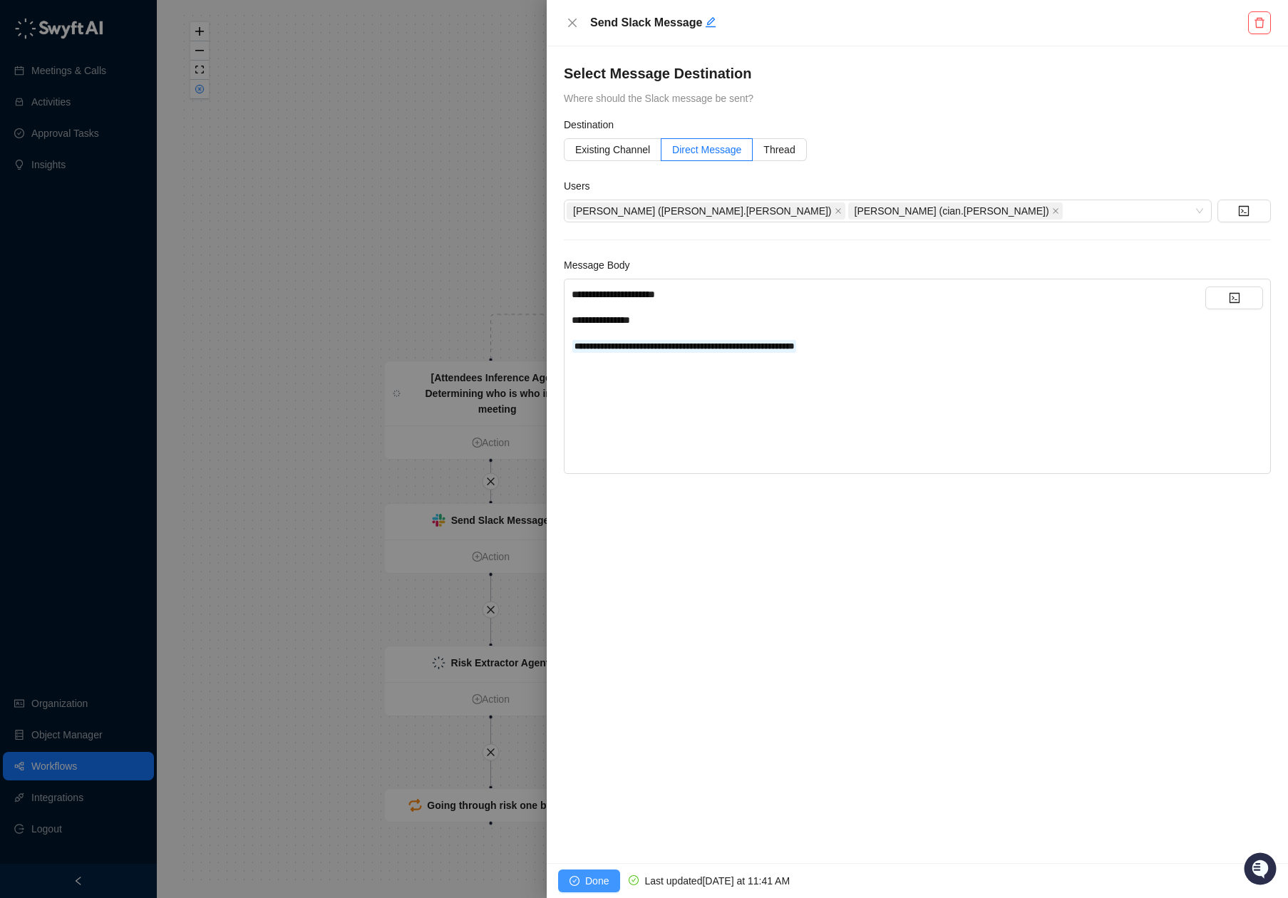
click at [589, 884] on span "Done" at bounding box center [597, 881] width 24 height 16
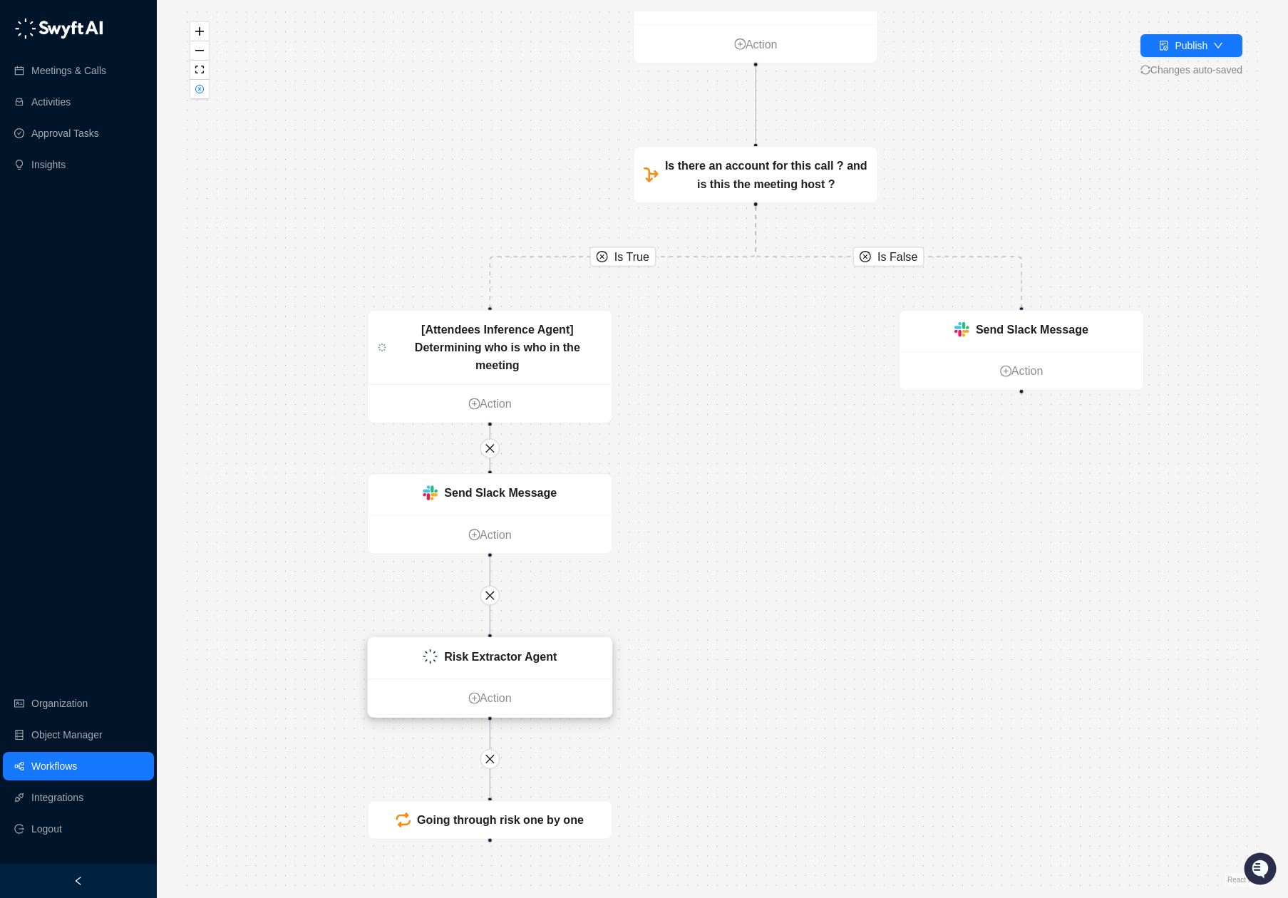
click at [492, 666] on div "Risk Extractor Agent" at bounding box center [490, 658] width 244 height 41
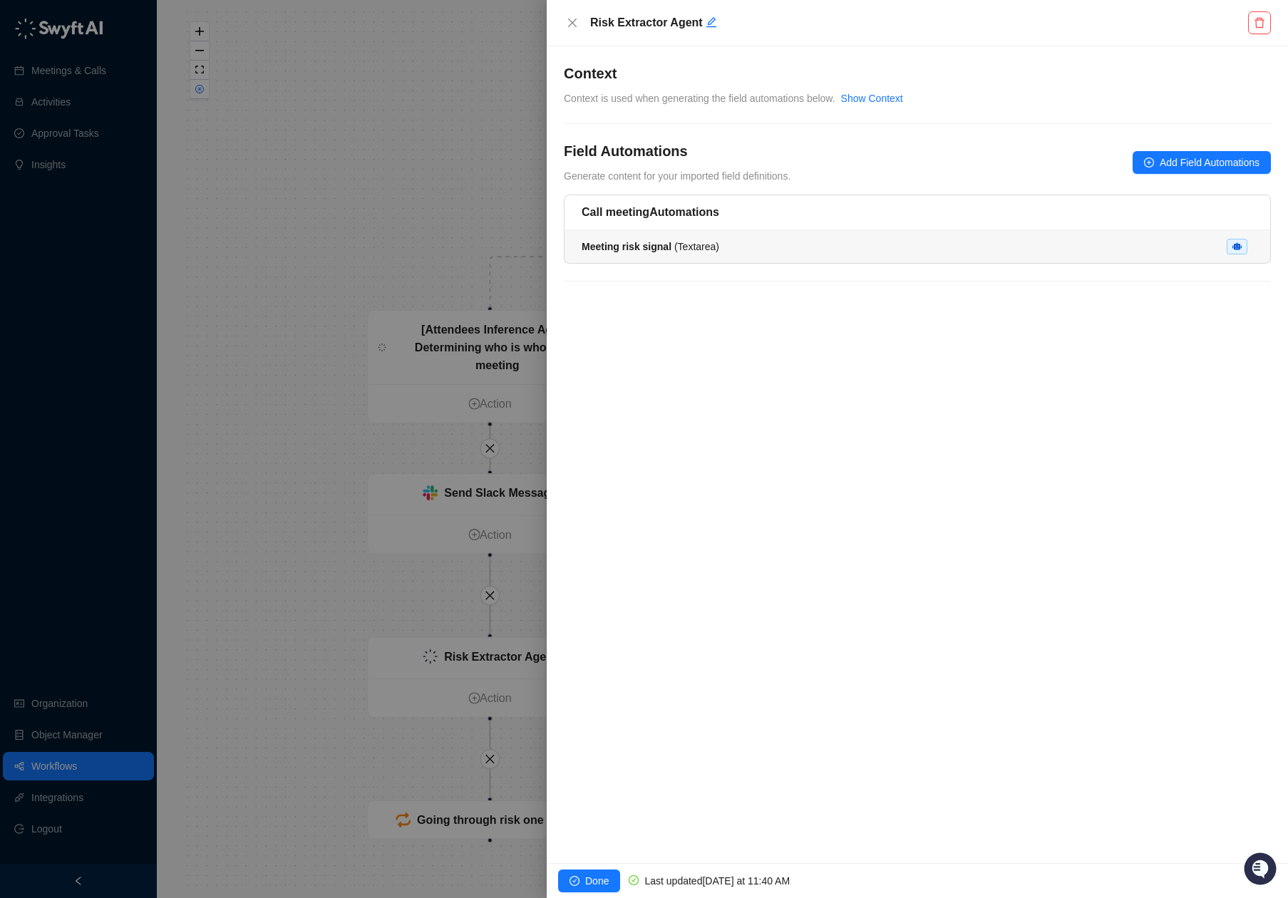
click at [852, 243] on div "Meeting risk signal ( Textarea )" at bounding box center [917, 247] width 671 height 16
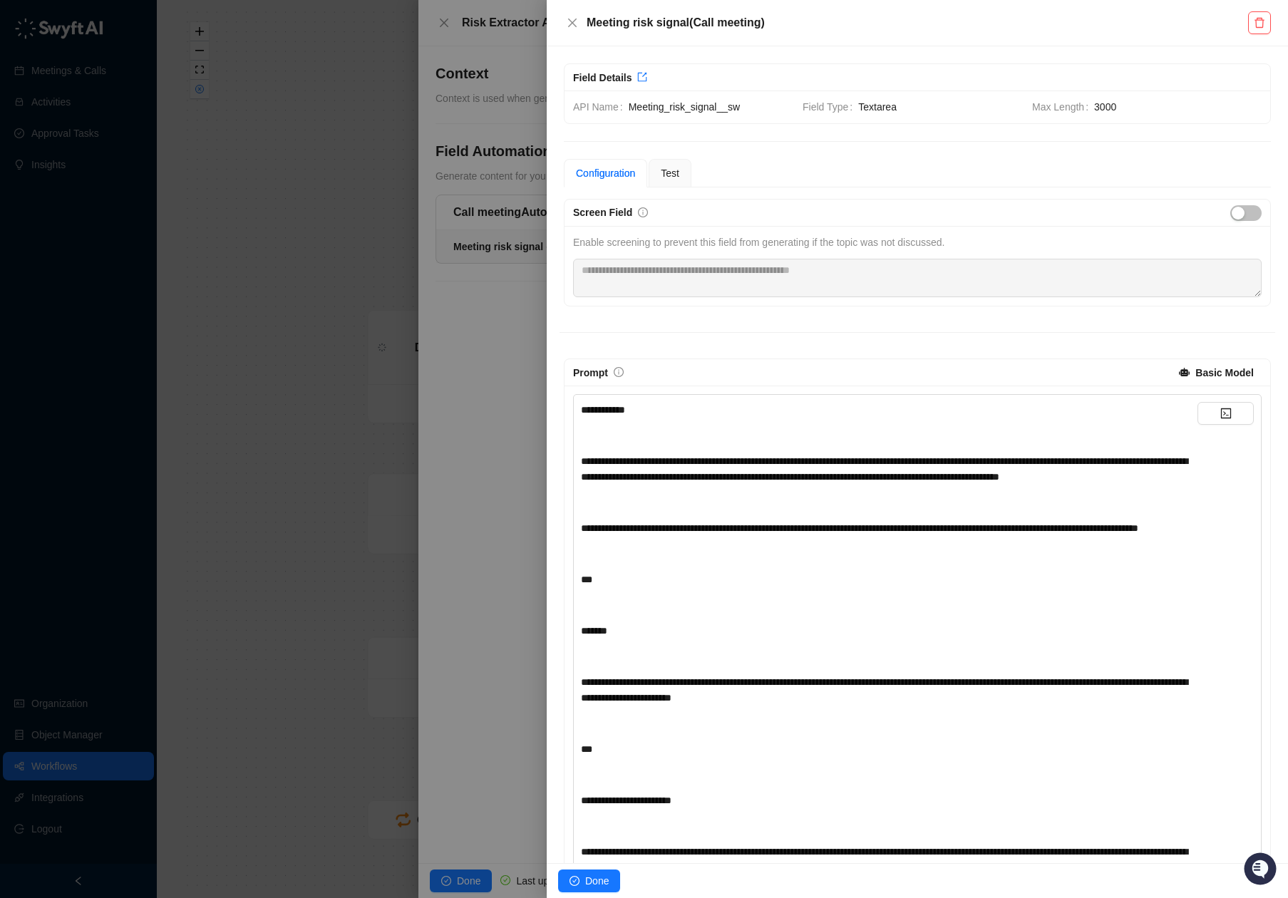
click at [695, 104] on span "Meeting_risk_signal__sw" at bounding box center [710, 107] width 162 height 16
click at [706, 103] on span "Meeting_risk_signal__sw" at bounding box center [710, 107] width 162 height 16
click at [704, 83] on div "Field Details" at bounding box center [917, 78] width 688 height 16
click at [644, 72] on icon "export" at bounding box center [642, 77] width 10 height 10
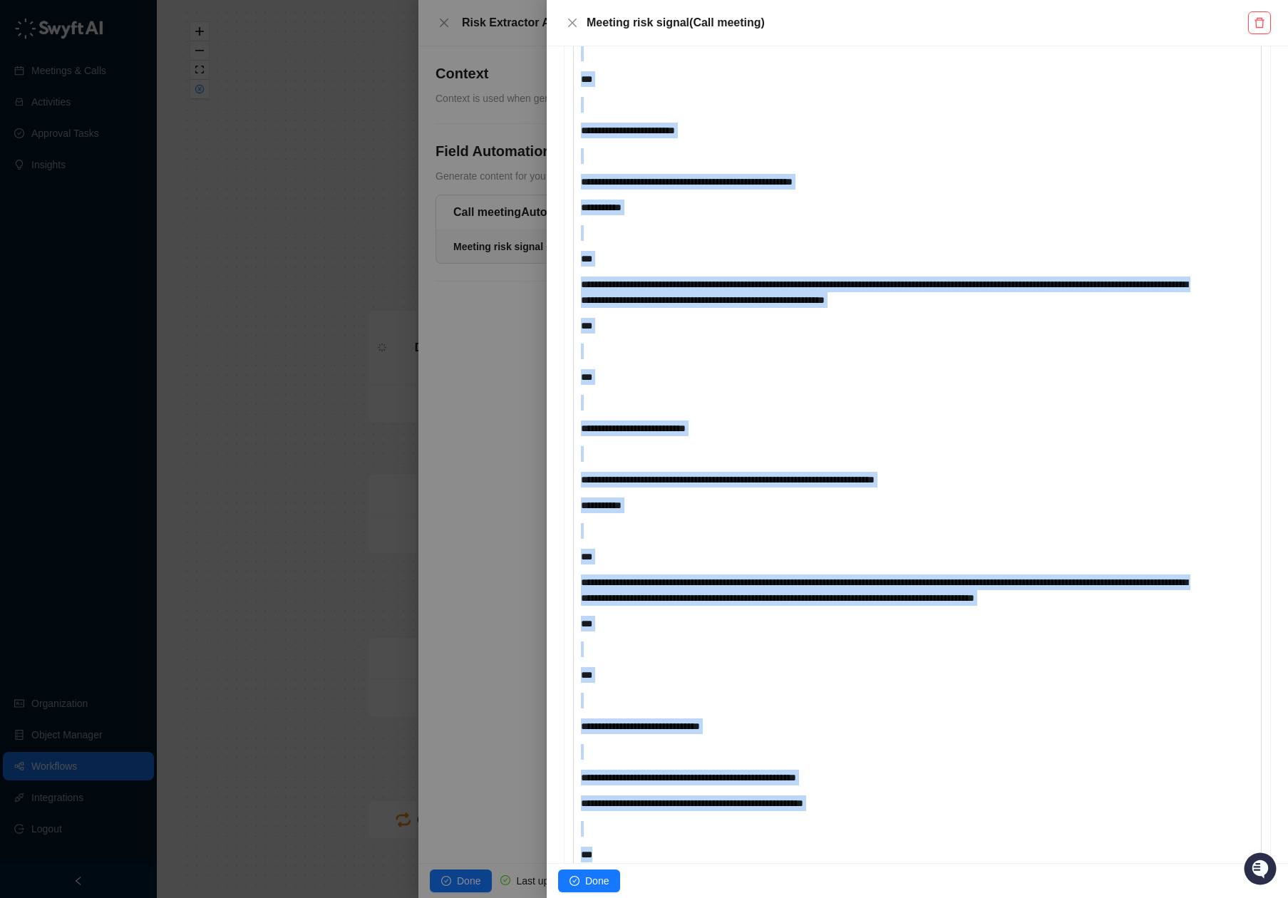
scroll to position [5921, 0]
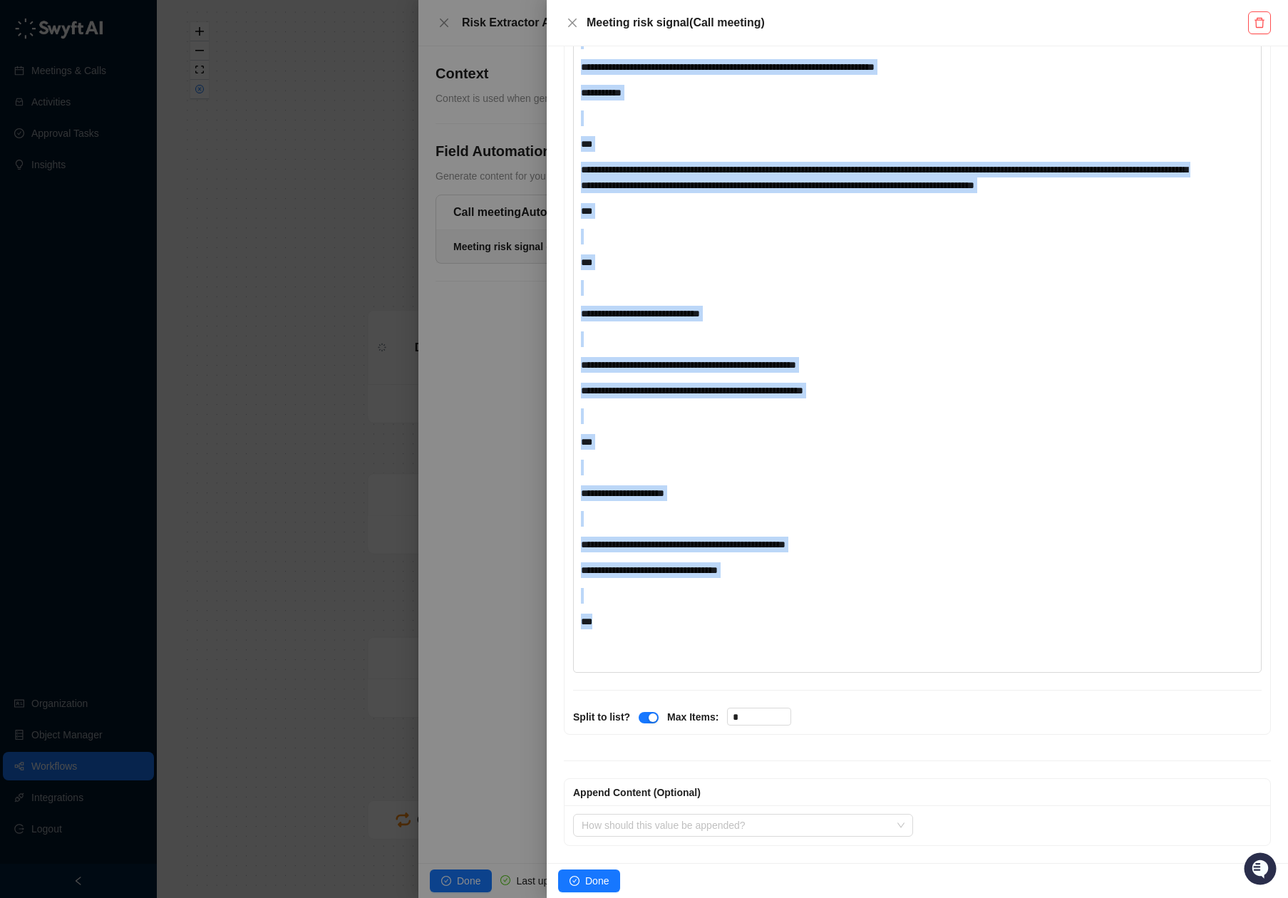
drag, startPoint x: 580, startPoint y: 341, endPoint x: 1023, endPoint y: 623, distance: 525.1
copy div "**********"
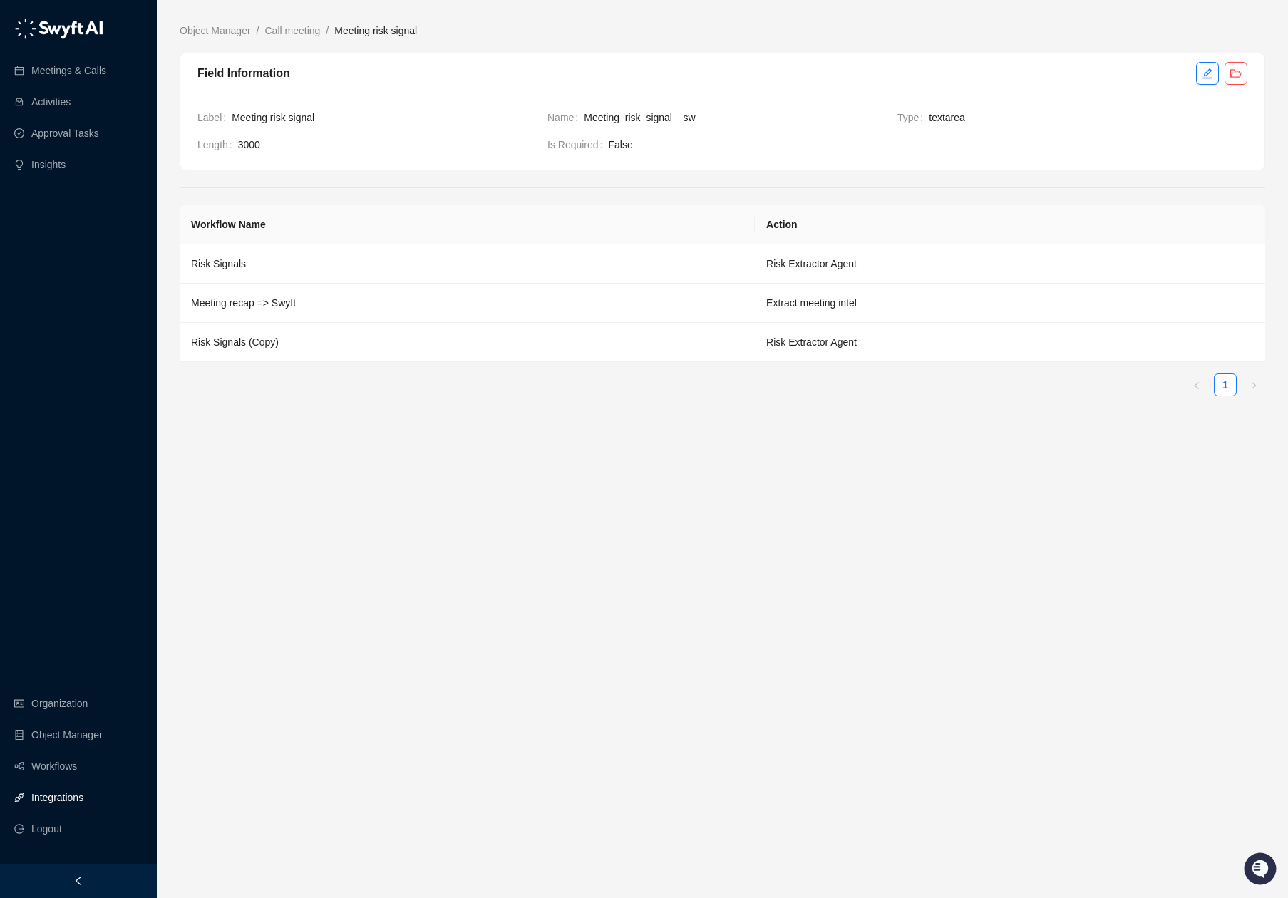
click at [53, 791] on link "Integrations" at bounding box center [57, 797] width 52 height 29
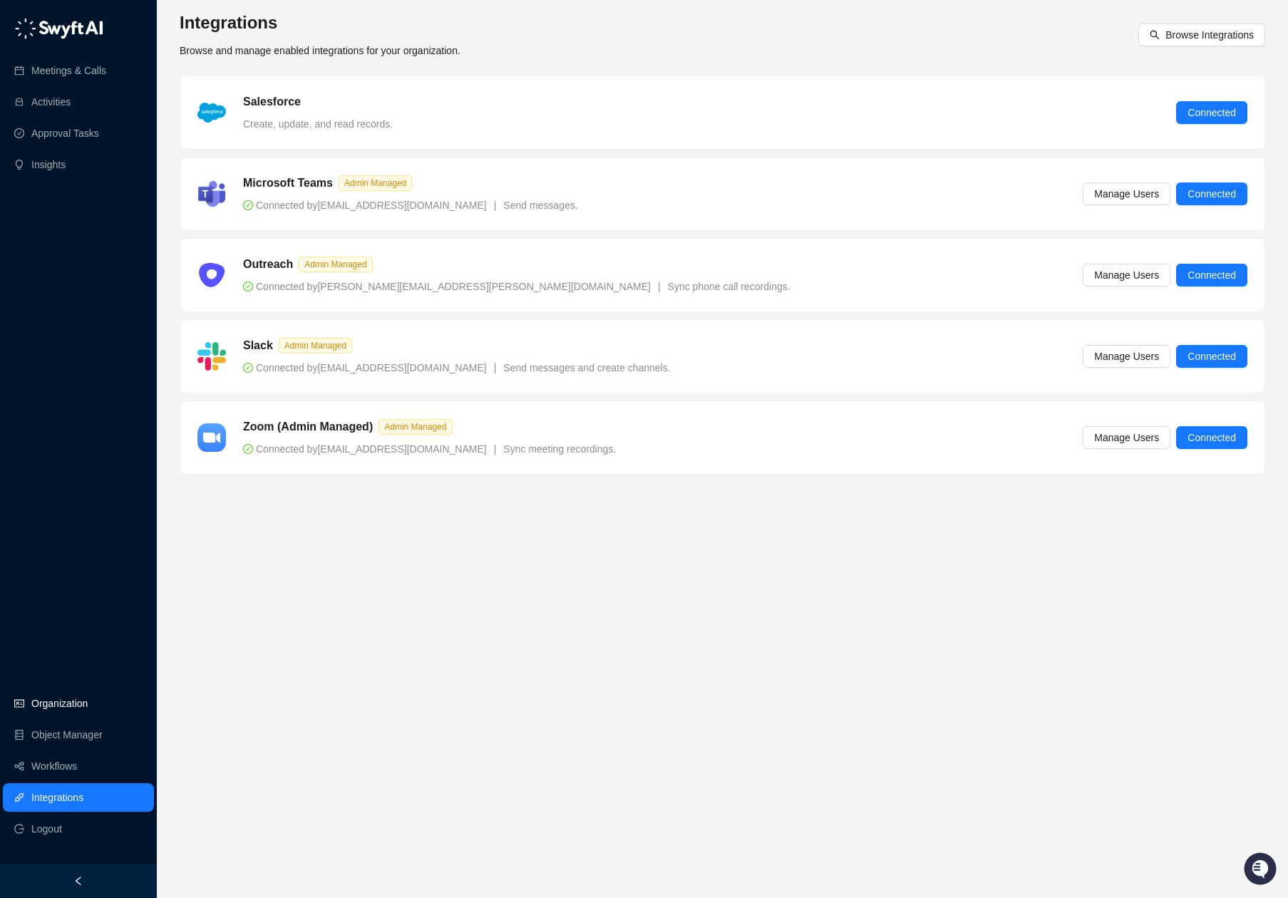
click at [61, 715] on link "Organization" at bounding box center [59, 703] width 56 height 29
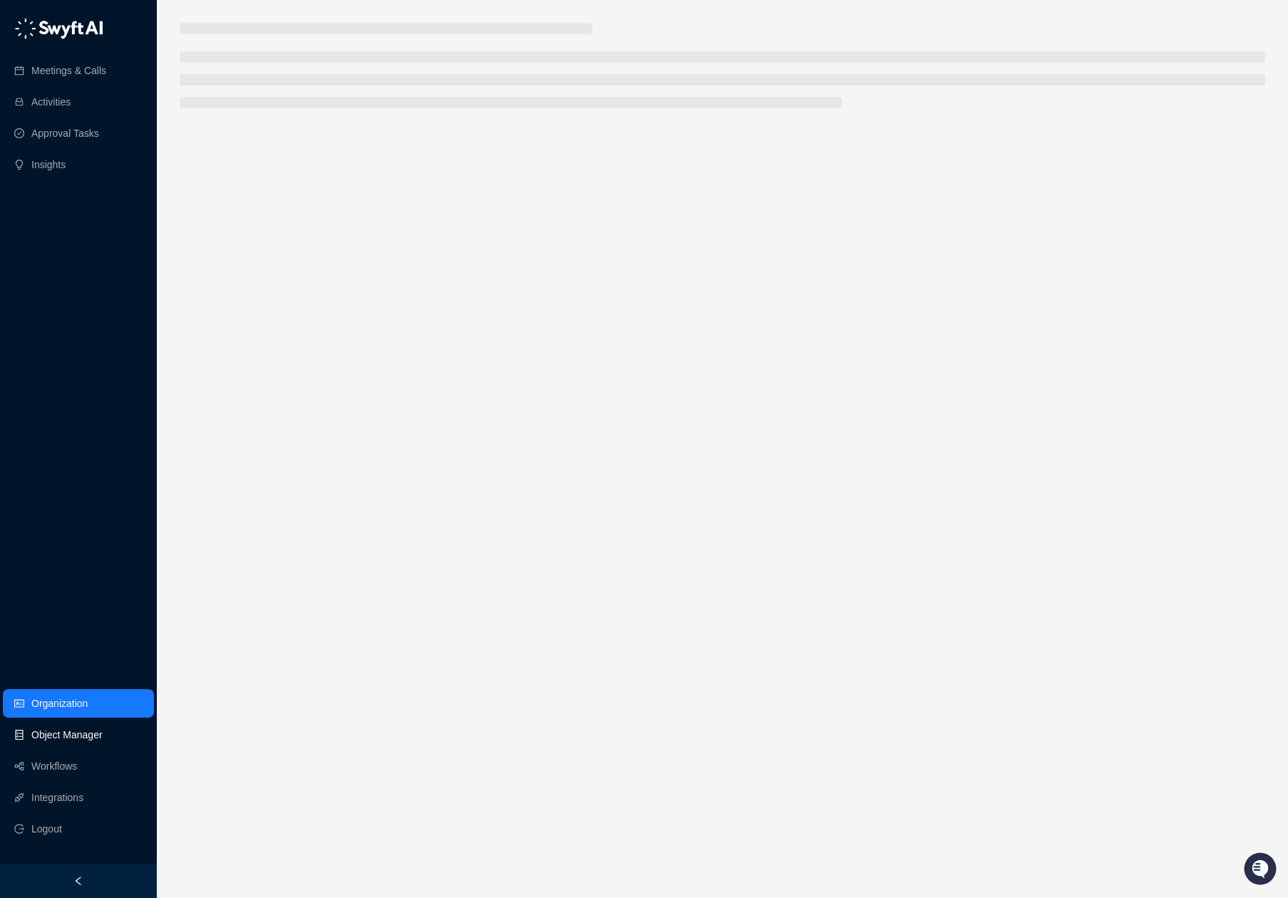
click at [56, 730] on link "Object Manager" at bounding box center [66, 734] width 71 height 29
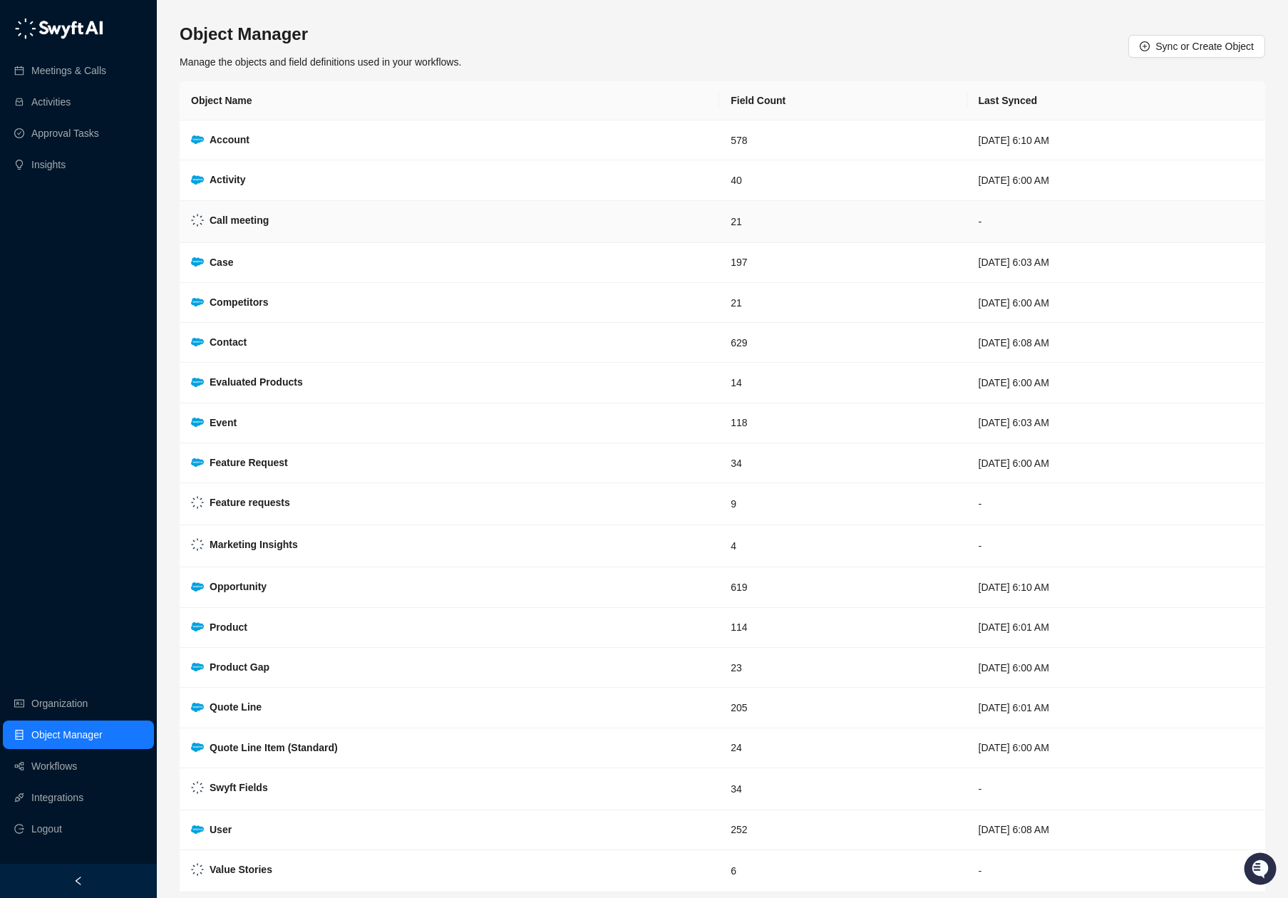
click at [232, 215] on strong "Call meeting" at bounding box center [239, 220] width 59 height 11
